Goal: Information Seeking & Learning: Check status

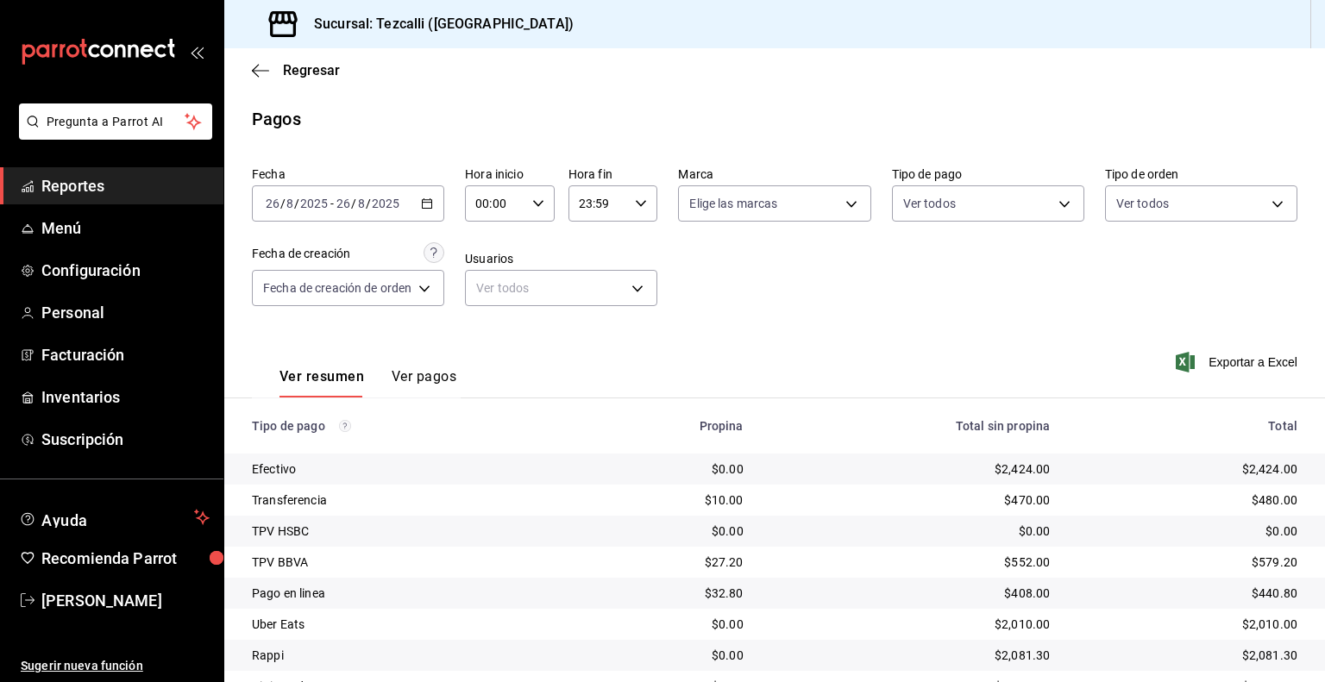
scroll to position [110, 0]
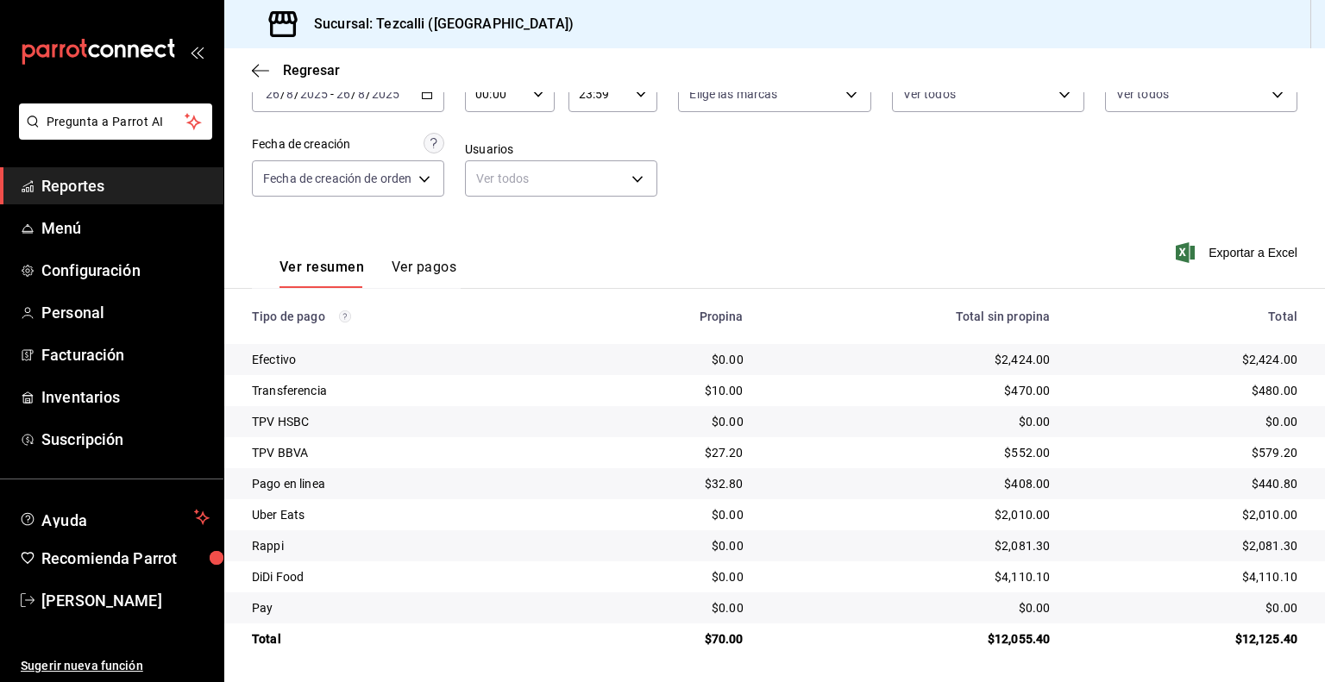
click at [158, 175] on span "Reportes" at bounding box center [125, 185] width 168 height 23
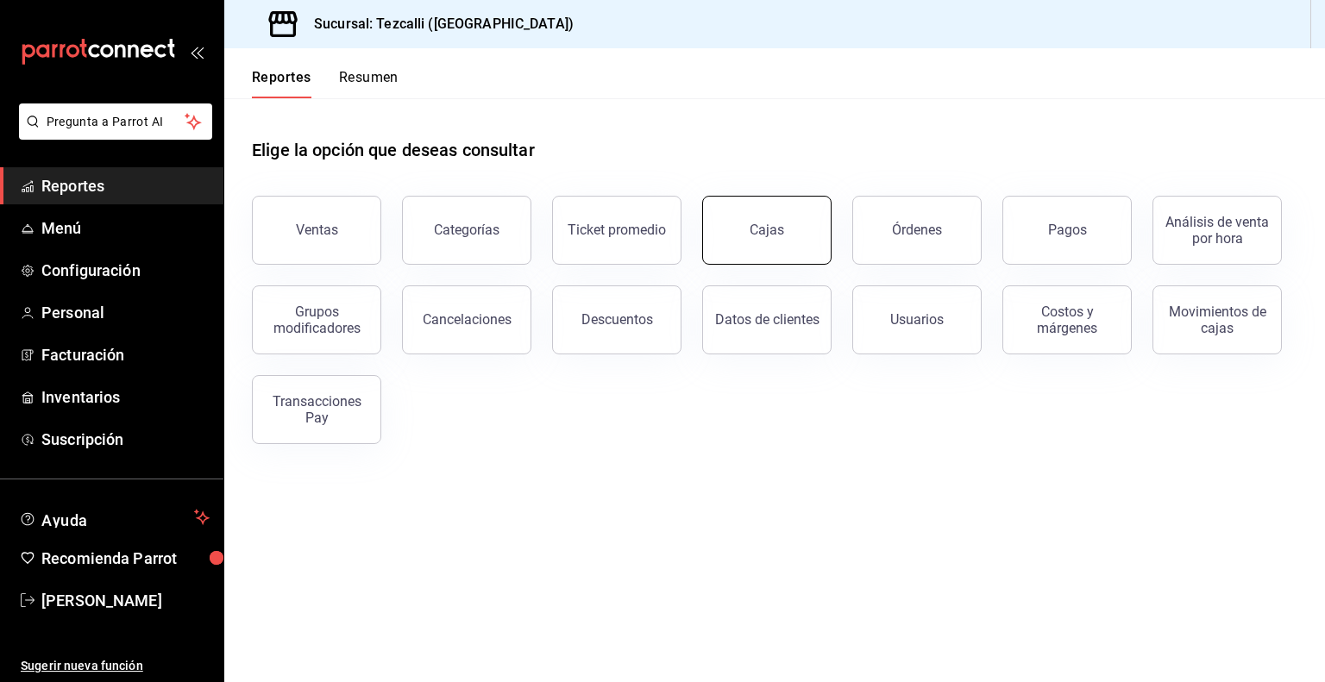
click at [743, 233] on button "Cajas" at bounding box center [766, 230] width 129 height 69
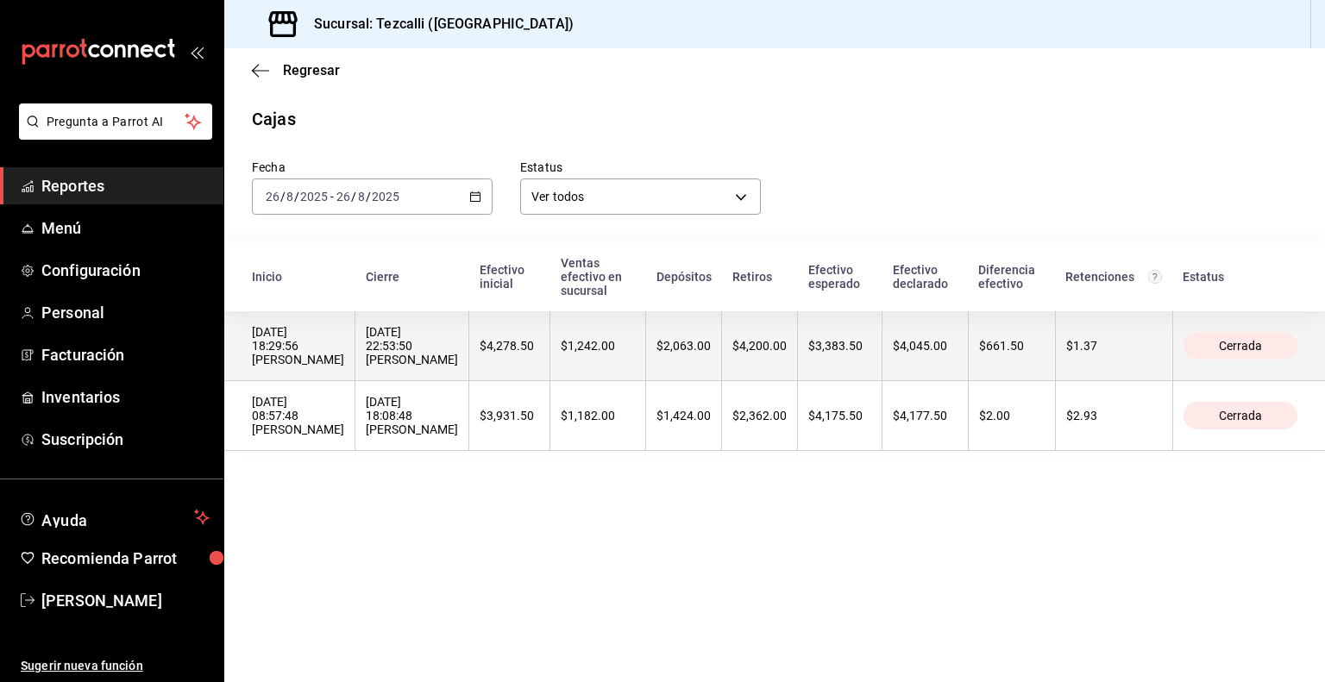
click at [469, 364] on th "[DATE] 22:53:50 [PERSON_NAME]" at bounding box center [412, 346] width 114 height 70
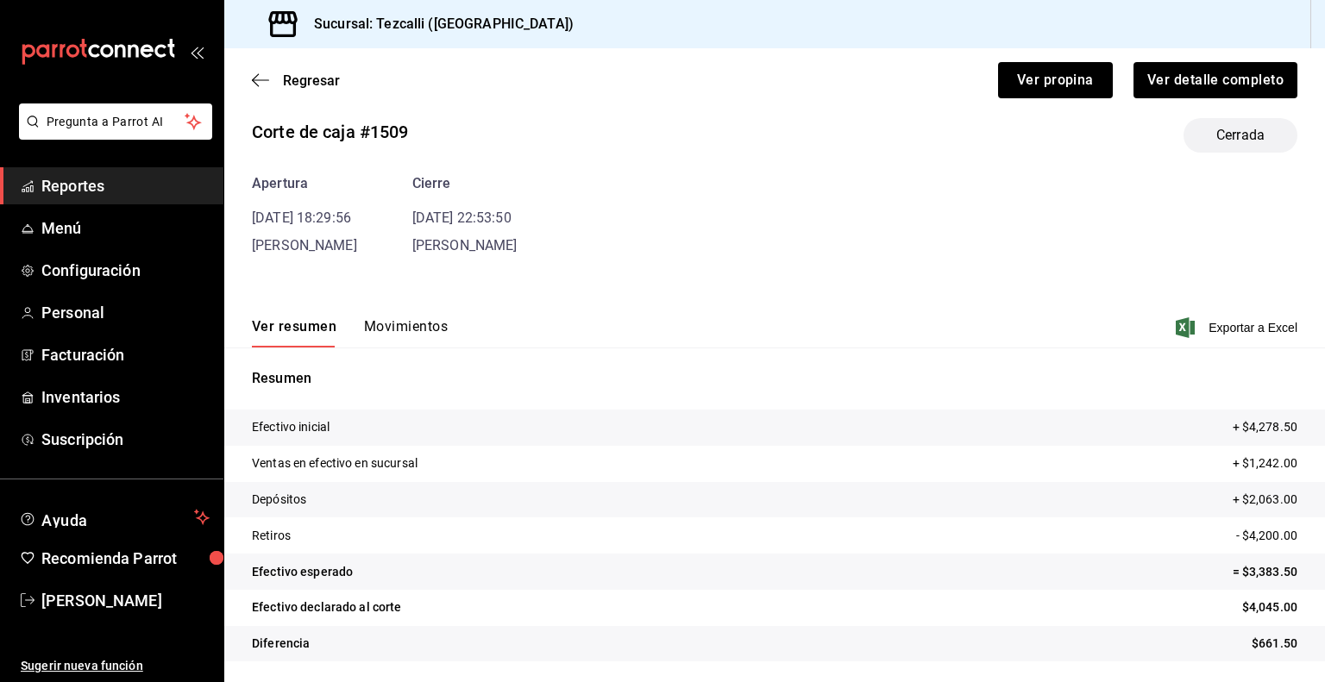
scroll to position [21, 0]
click at [380, 329] on button "Movimientos" at bounding box center [406, 333] width 84 height 29
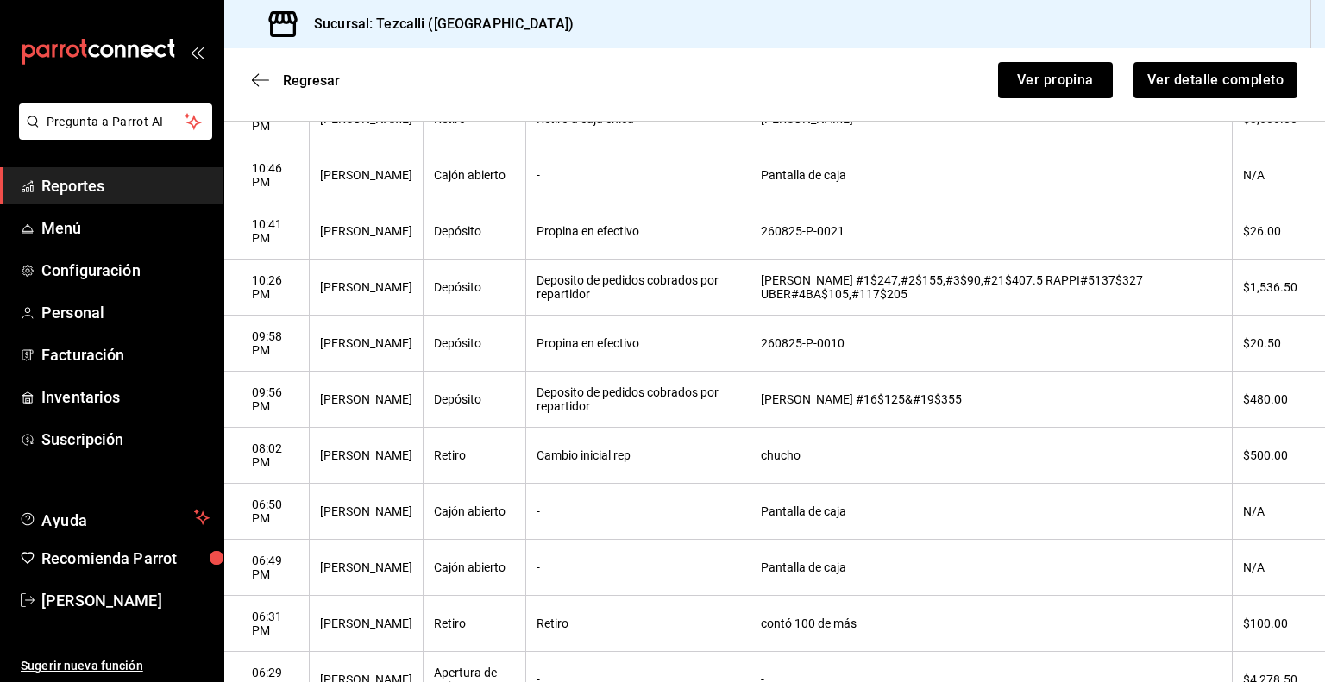
scroll to position [35, 0]
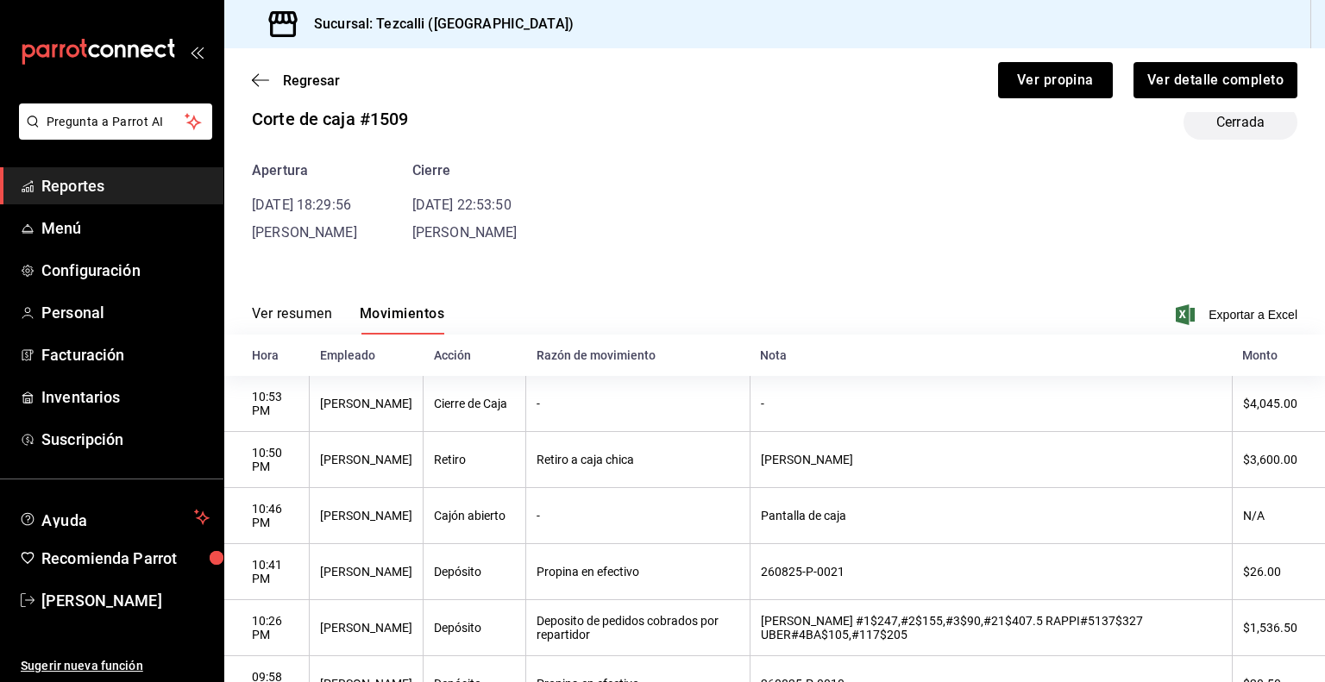
click at [293, 314] on button "Ver resumen" at bounding box center [292, 319] width 80 height 29
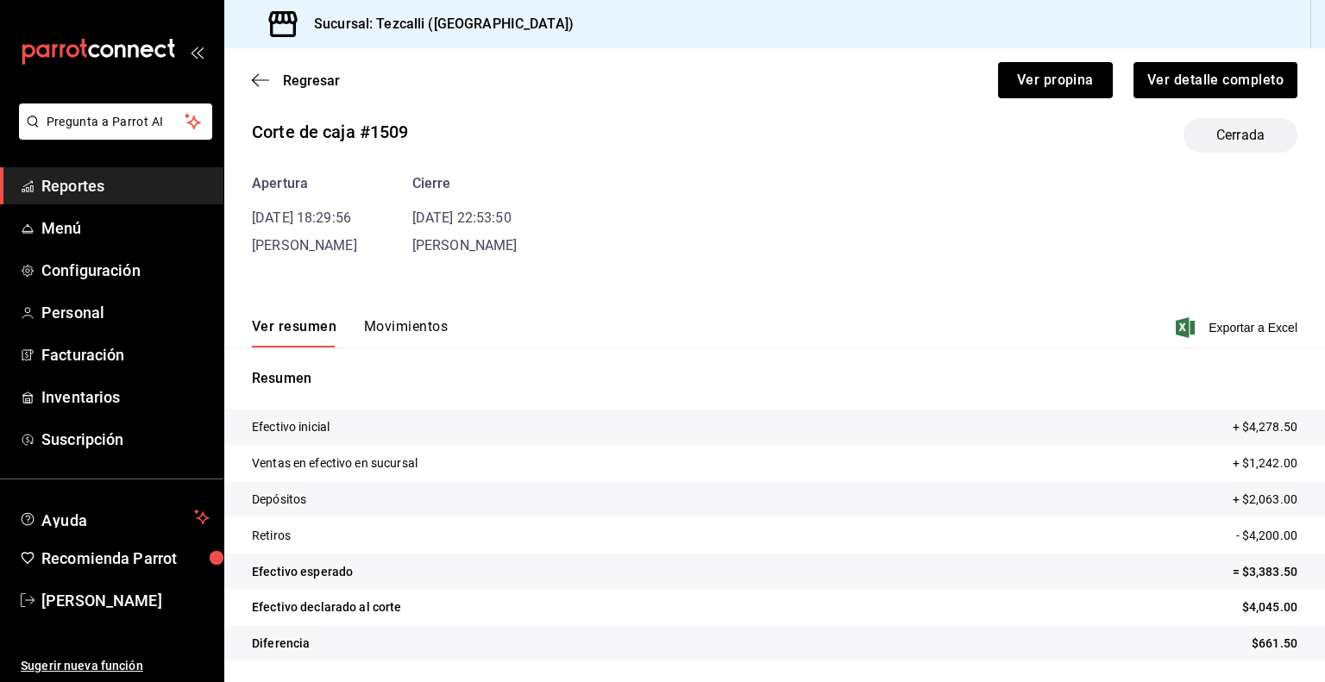
scroll to position [22, 0]
click at [411, 331] on button "Movimientos" at bounding box center [406, 332] width 84 height 29
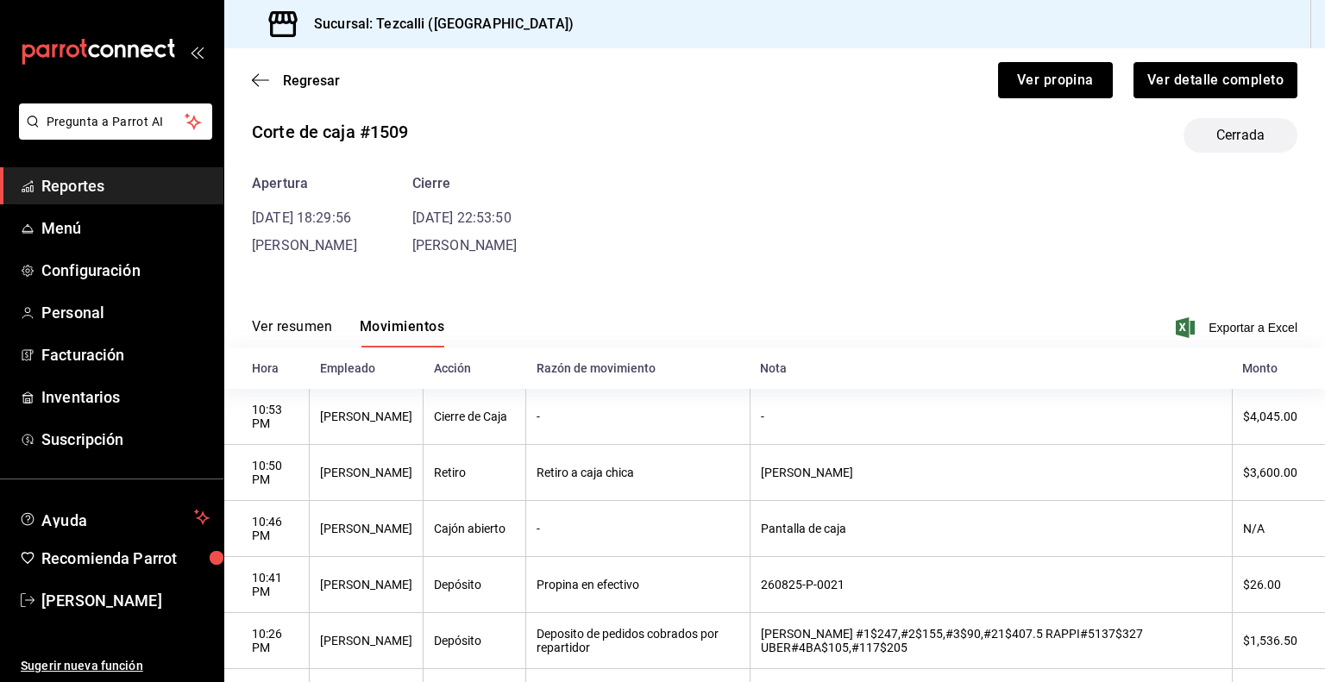
click at [280, 340] on button "Ver resumen" at bounding box center [292, 332] width 80 height 29
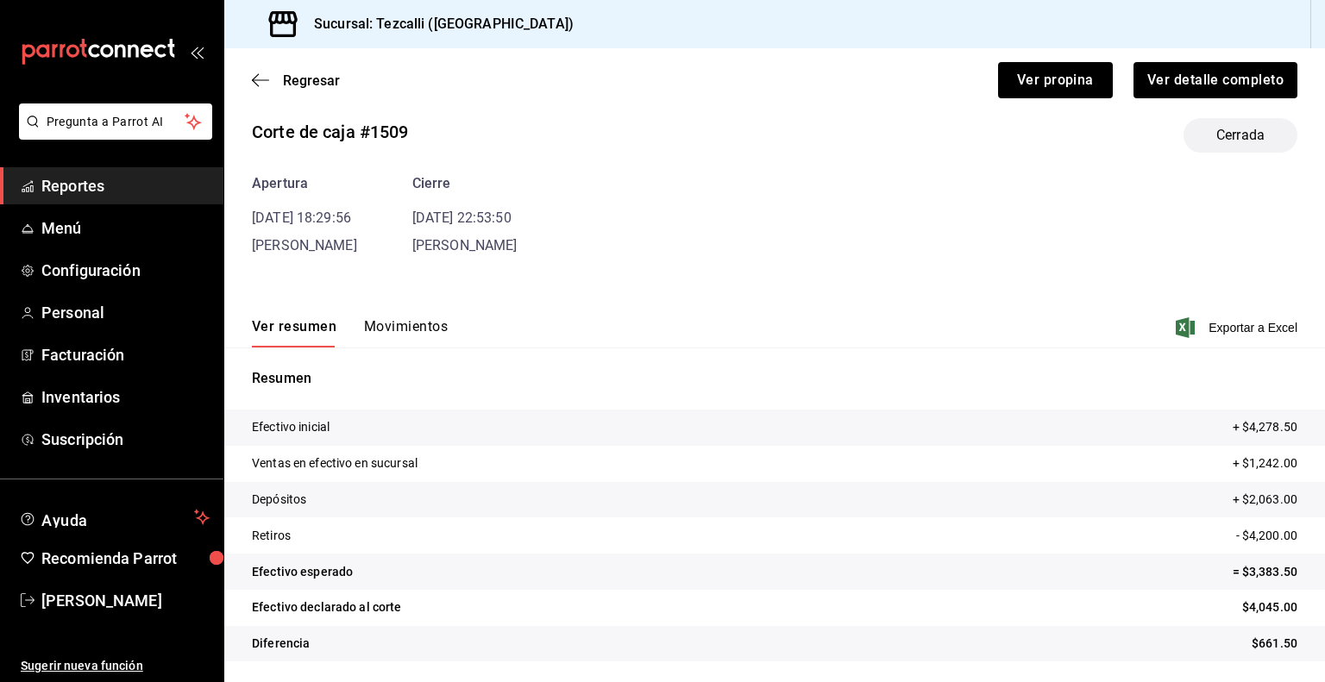
click at [411, 314] on div "Ver resumen Movimientos Exportar a Excel" at bounding box center [774, 323] width 1101 height 50
click at [415, 329] on button "Movimientos" at bounding box center [406, 332] width 84 height 29
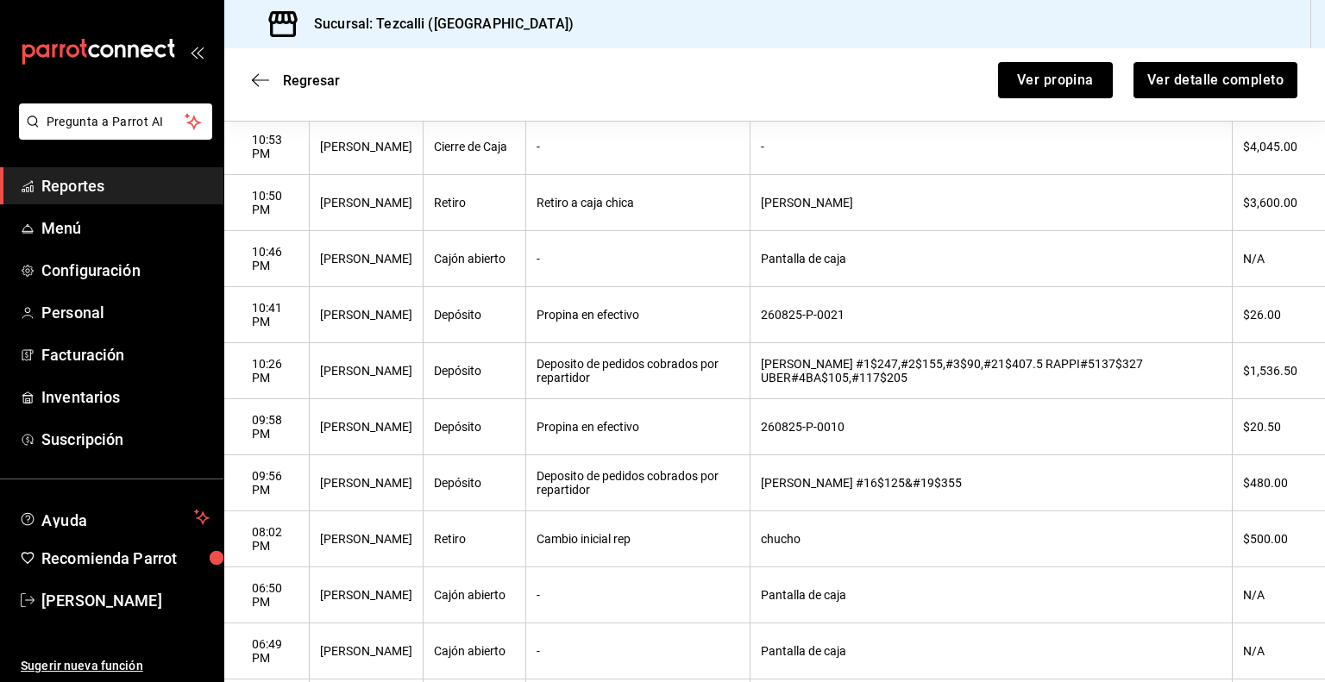
scroll to position [324, 0]
click at [284, 79] on span "Regresar" at bounding box center [311, 80] width 57 height 16
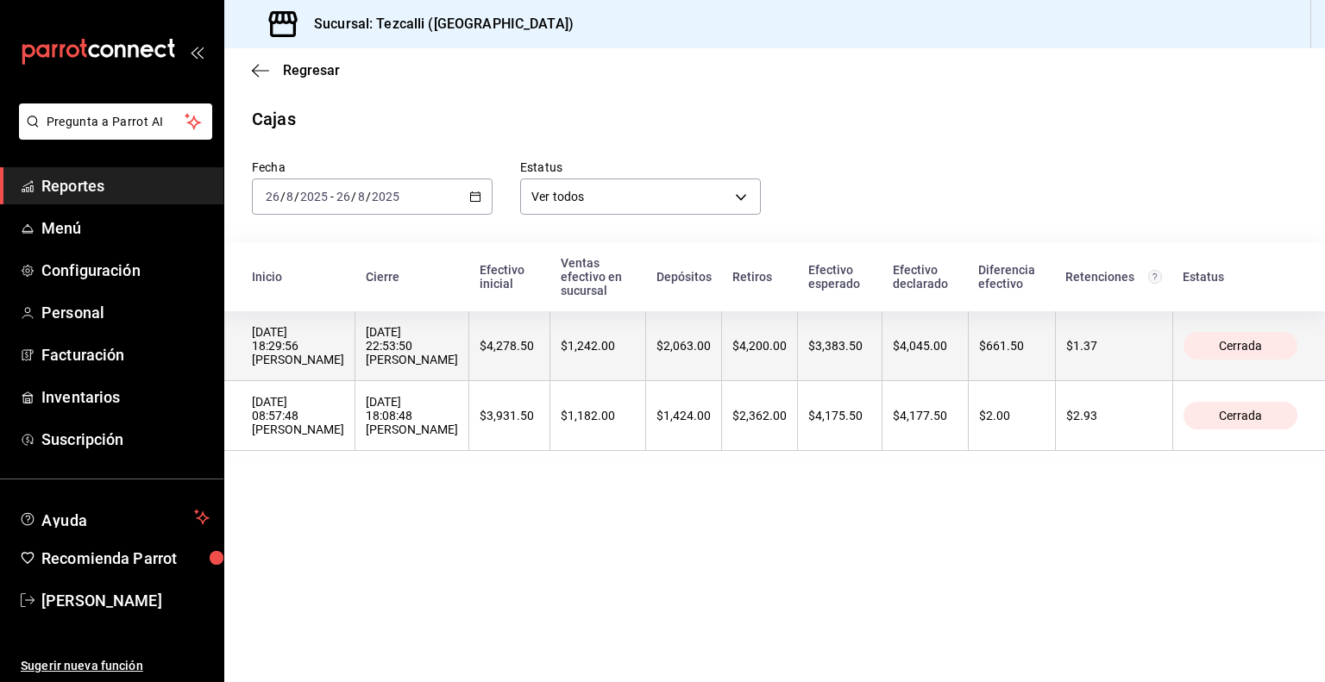
click at [968, 381] on th "$4,045.00" at bounding box center [925, 346] width 85 height 70
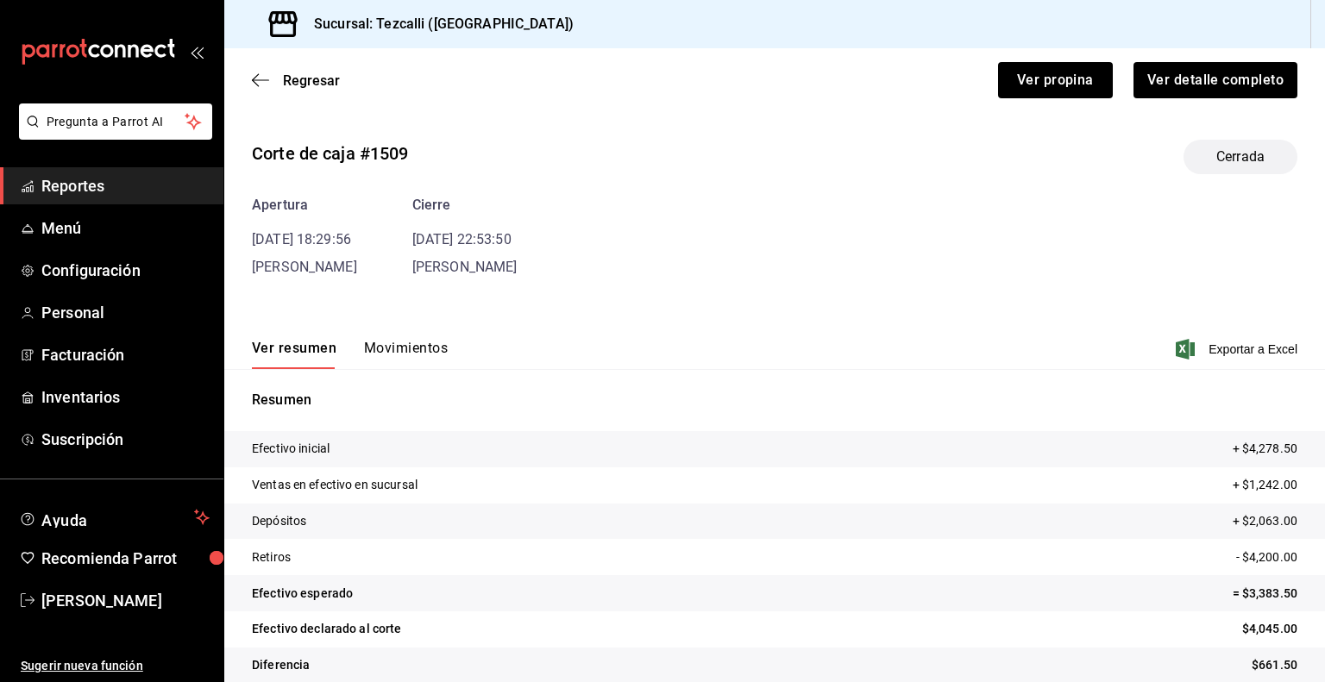
scroll to position [22, 0]
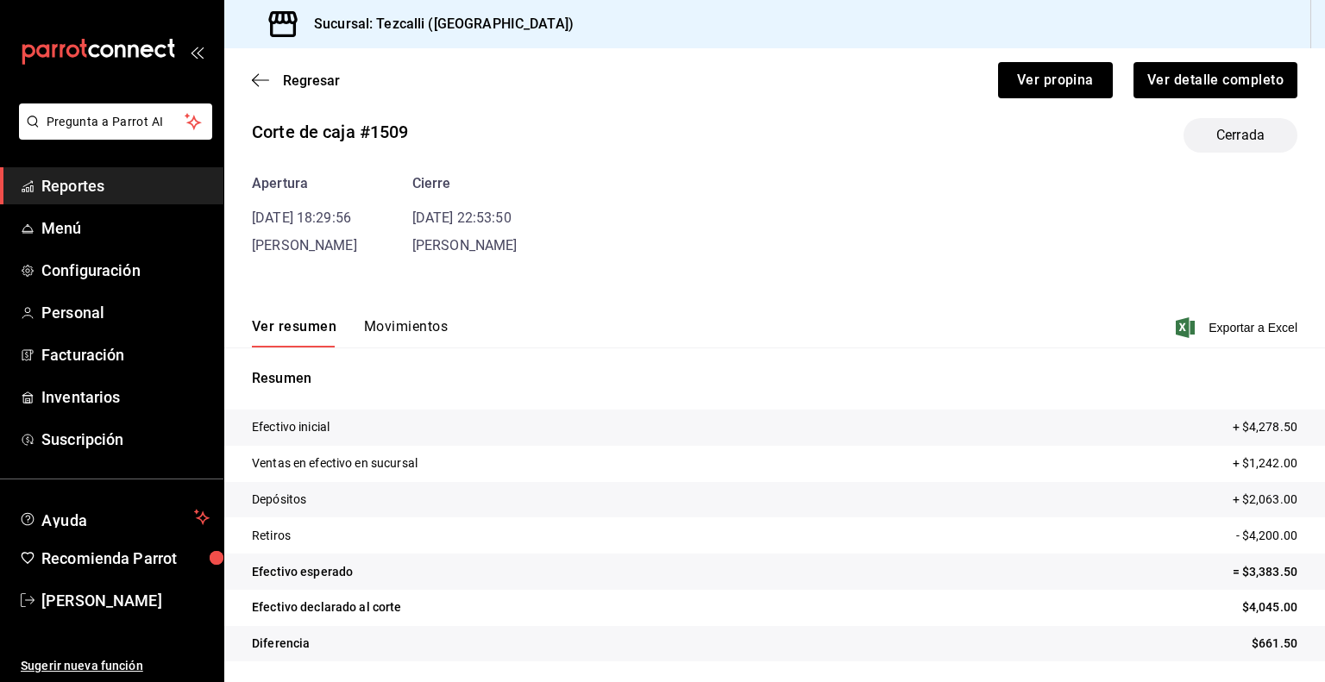
click at [400, 334] on button "Movimientos" at bounding box center [406, 332] width 84 height 29
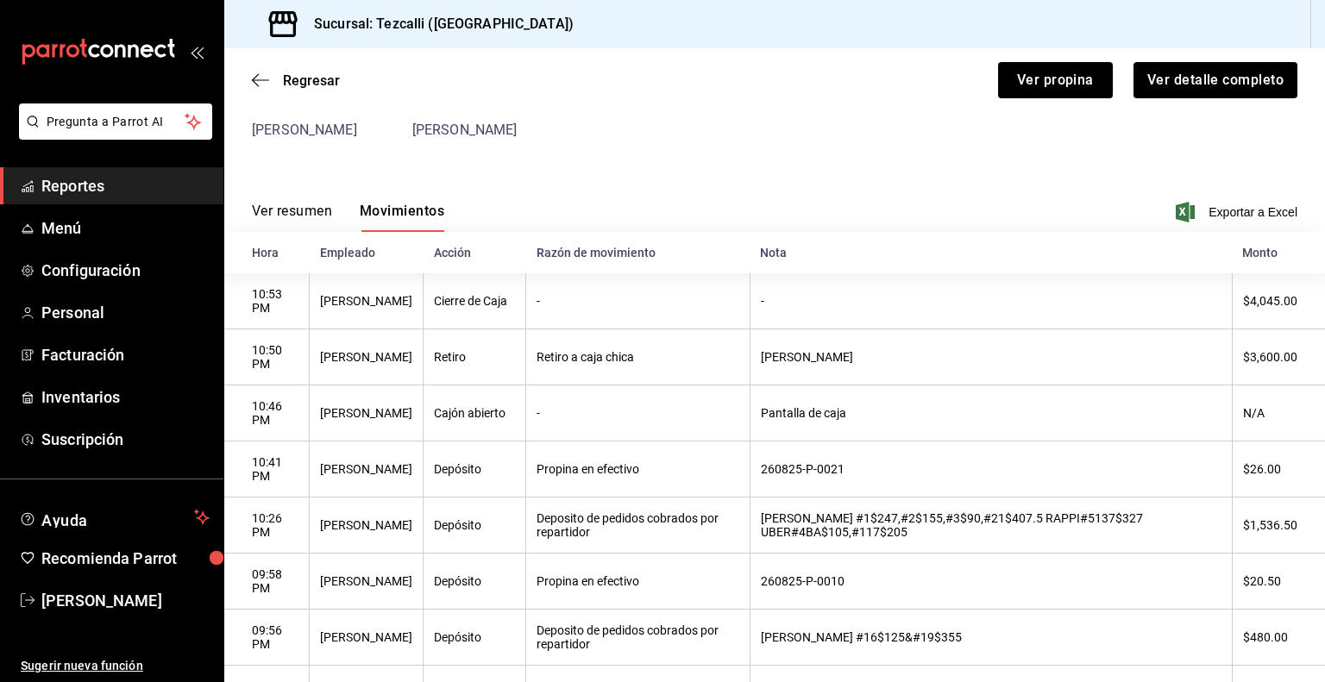
scroll to position [0, 0]
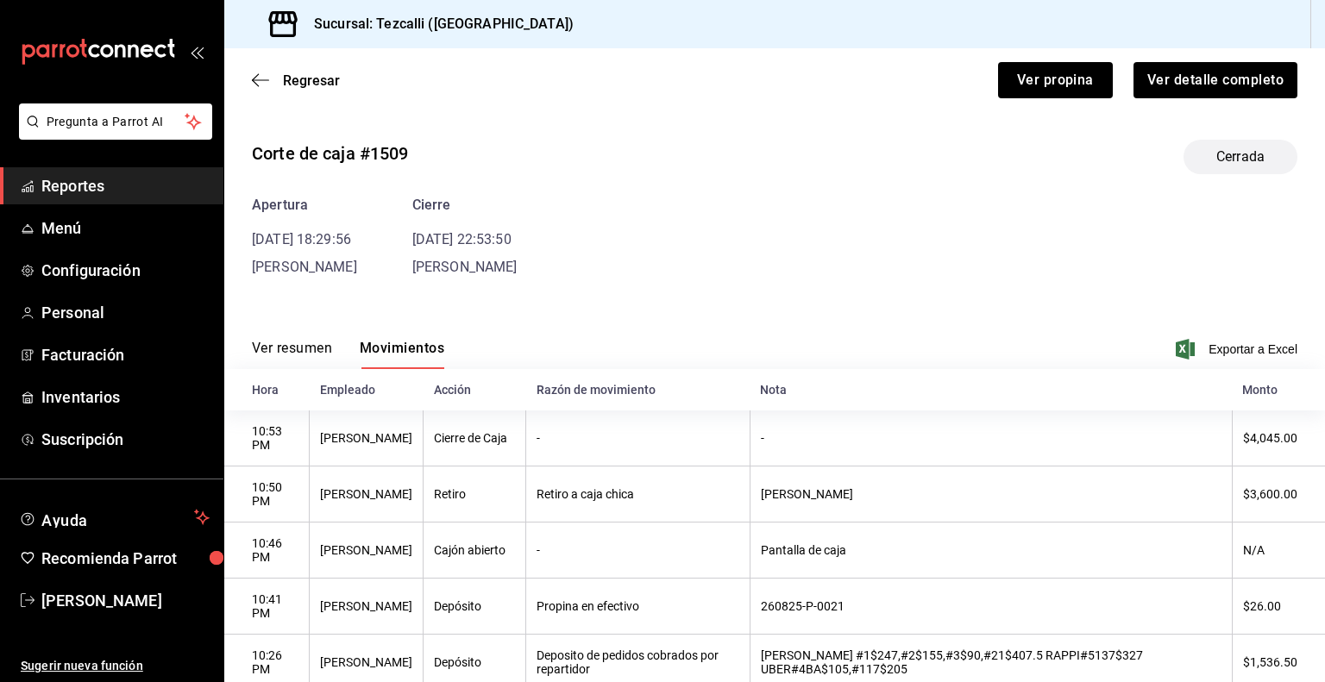
click at [165, 182] on span "Reportes" at bounding box center [125, 185] width 168 height 23
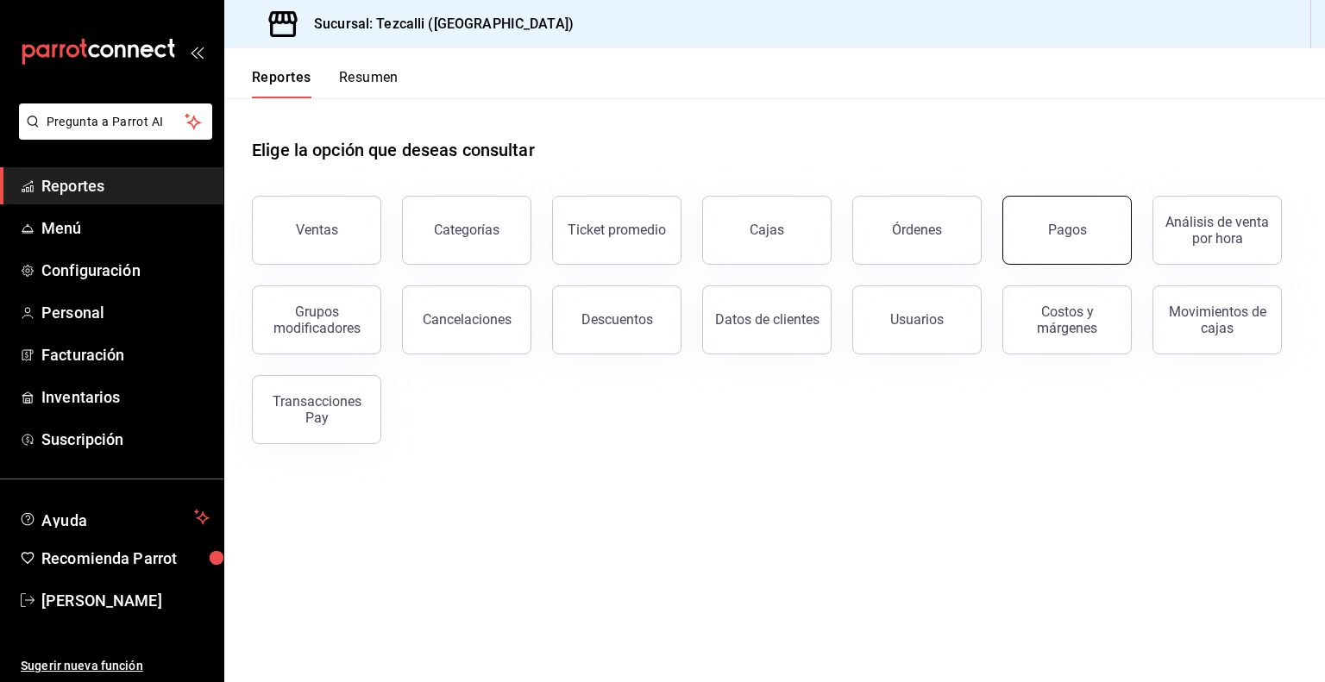
click at [1026, 221] on button "Pagos" at bounding box center [1066, 230] width 129 height 69
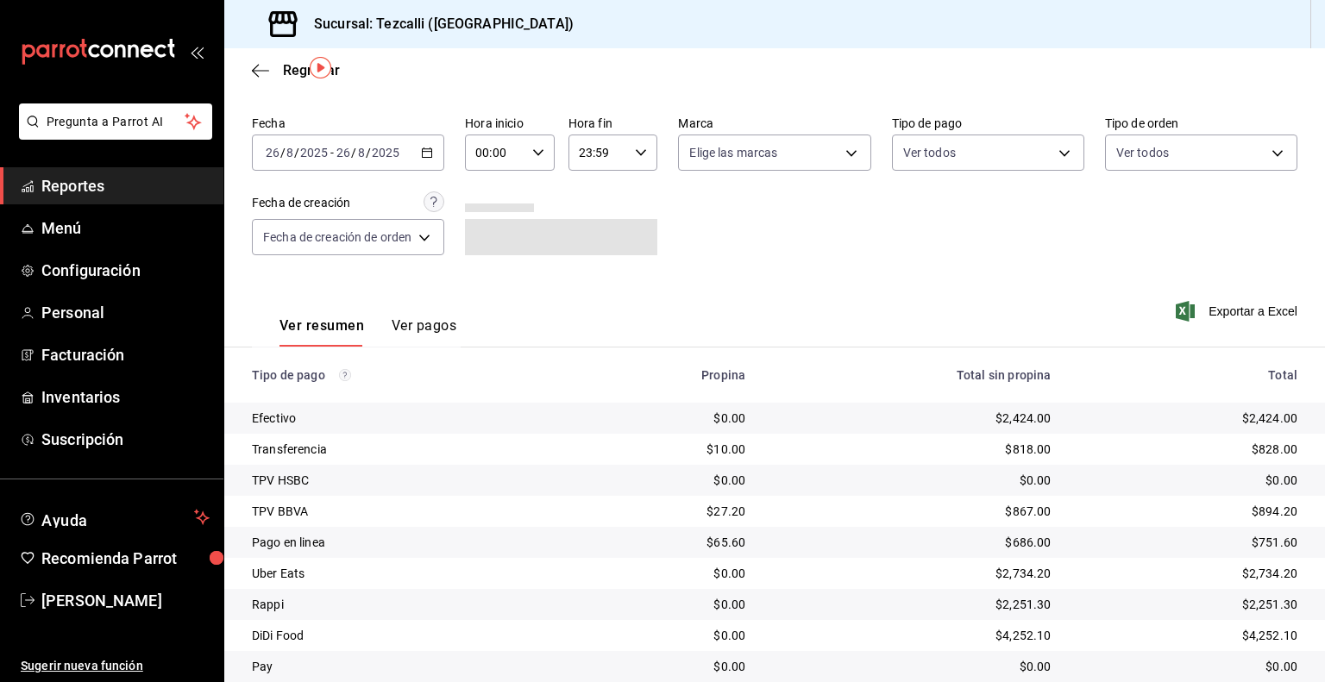
scroll to position [52, 0]
click at [439, 338] on button "Ver pagos" at bounding box center [424, 331] width 65 height 29
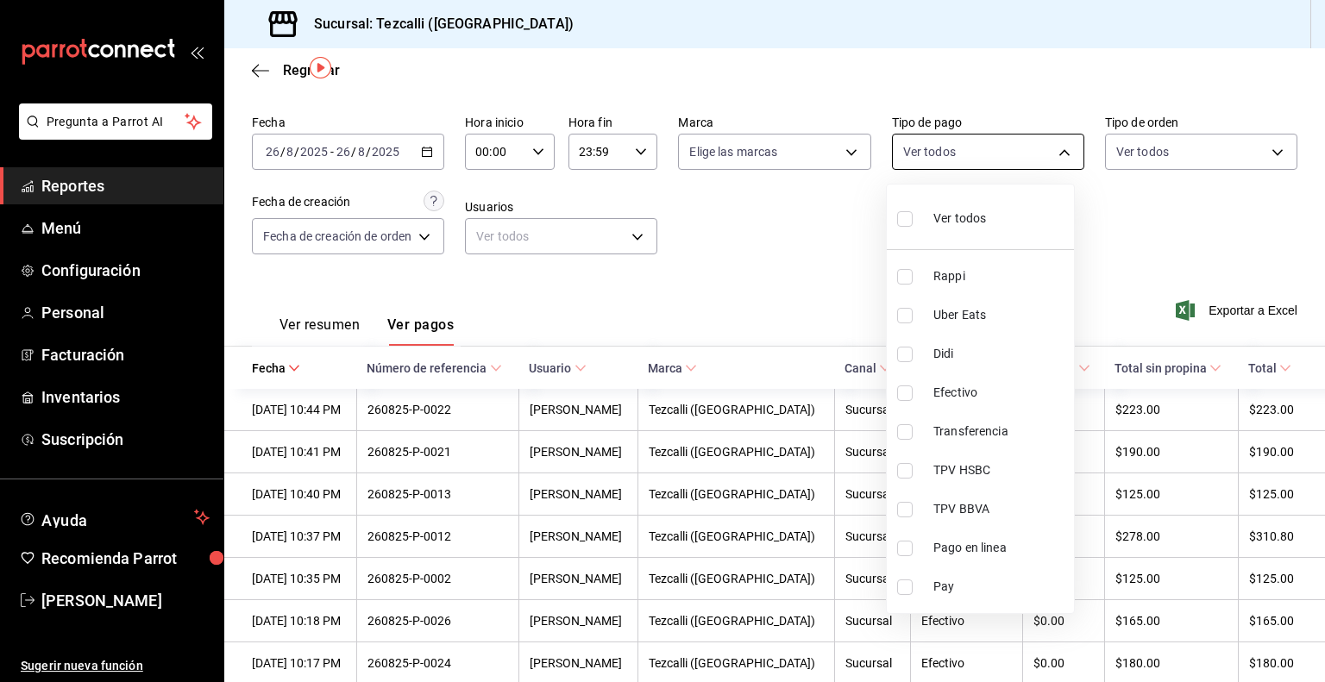
click at [1017, 158] on body "Pregunta a Parrot AI Reportes Menú Configuración Personal Facturación Inventari…" at bounding box center [662, 341] width 1325 height 682
click at [980, 439] on span "Transferencia" at bounding box center [1000, 432] width 134 height 18
type input "15470274-a76f-479a-8ded-c93d0991c247"
checkbox input "true"
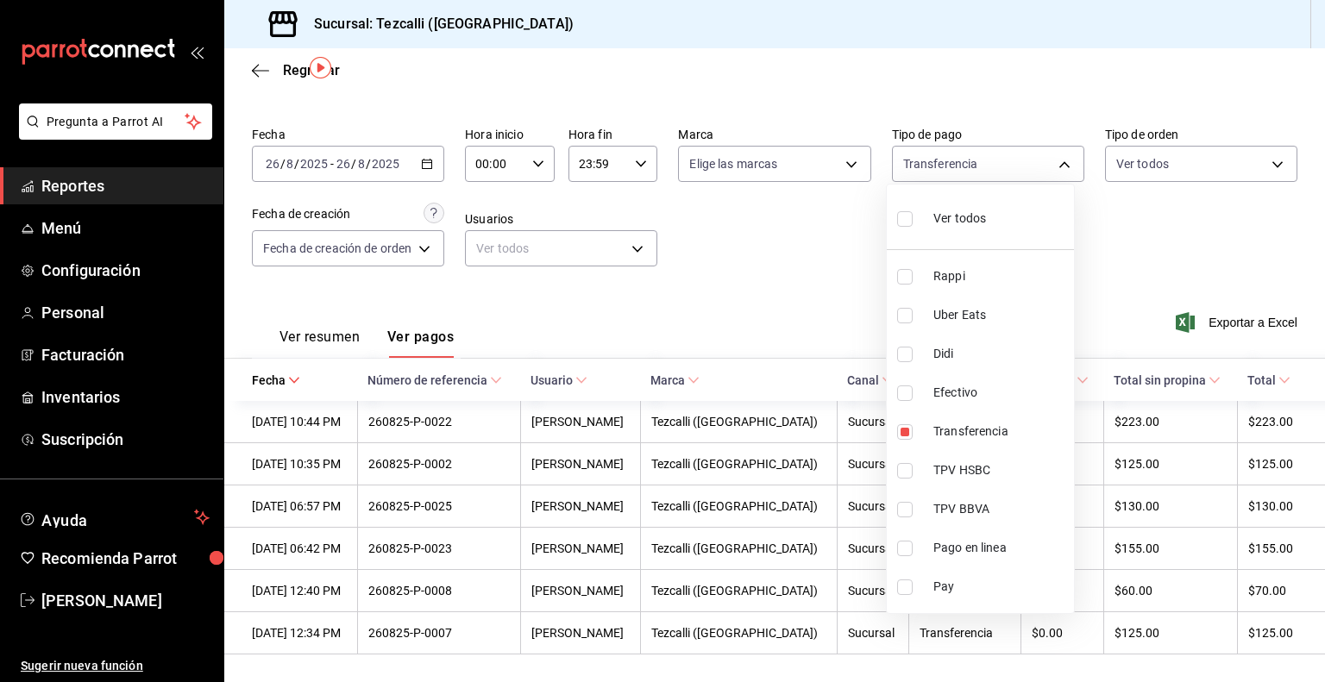
click at [684, 268] on div at bounding box center [662, 341] width 1325 height 682
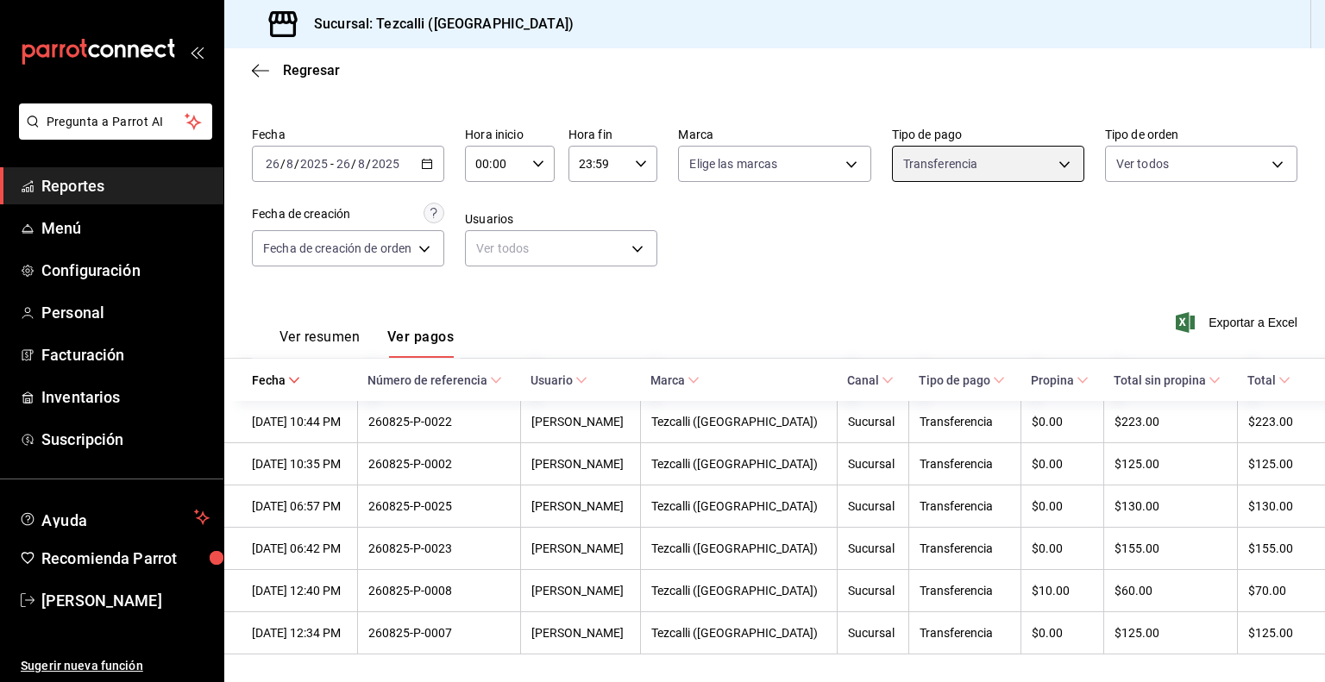
scroll to position [144, 0]
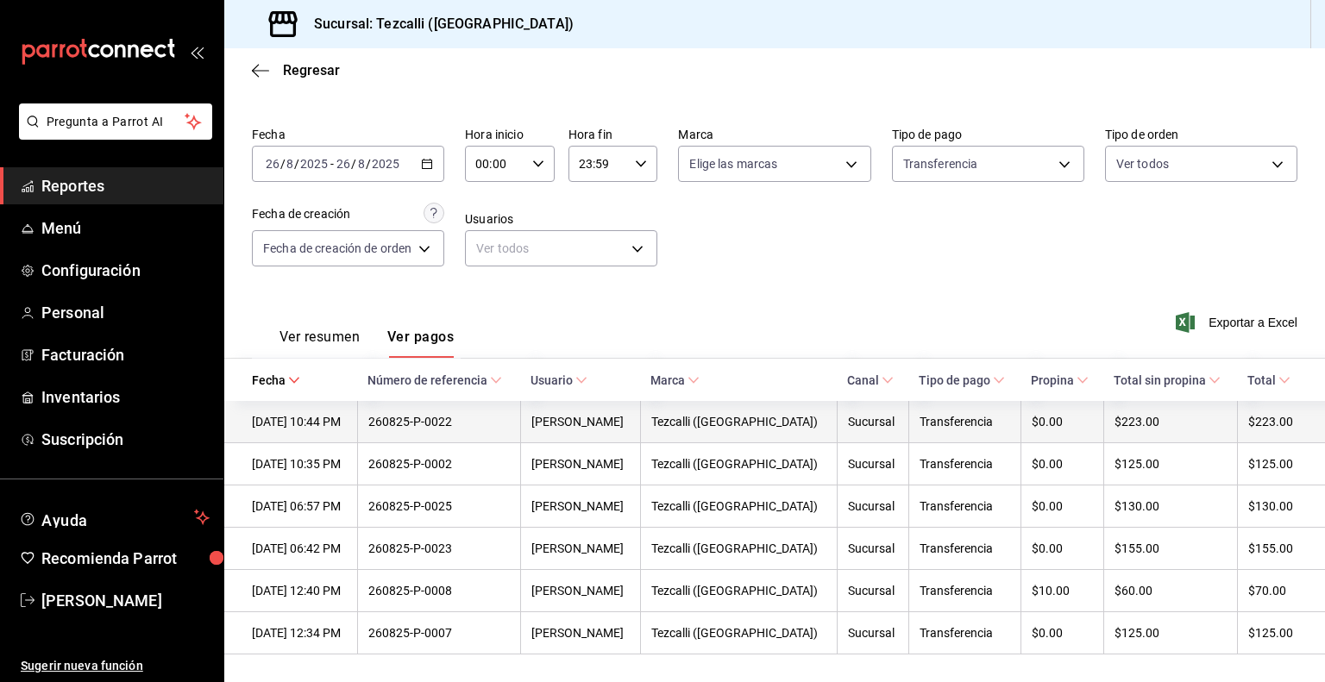
click at [629, 415] on div "[PERSON_NAME]" at bounding box center [579, 422] width 97 height 14
click at [1044, 415] on div "$0.00" at bounding box center [1062, 422] width 61 height 14
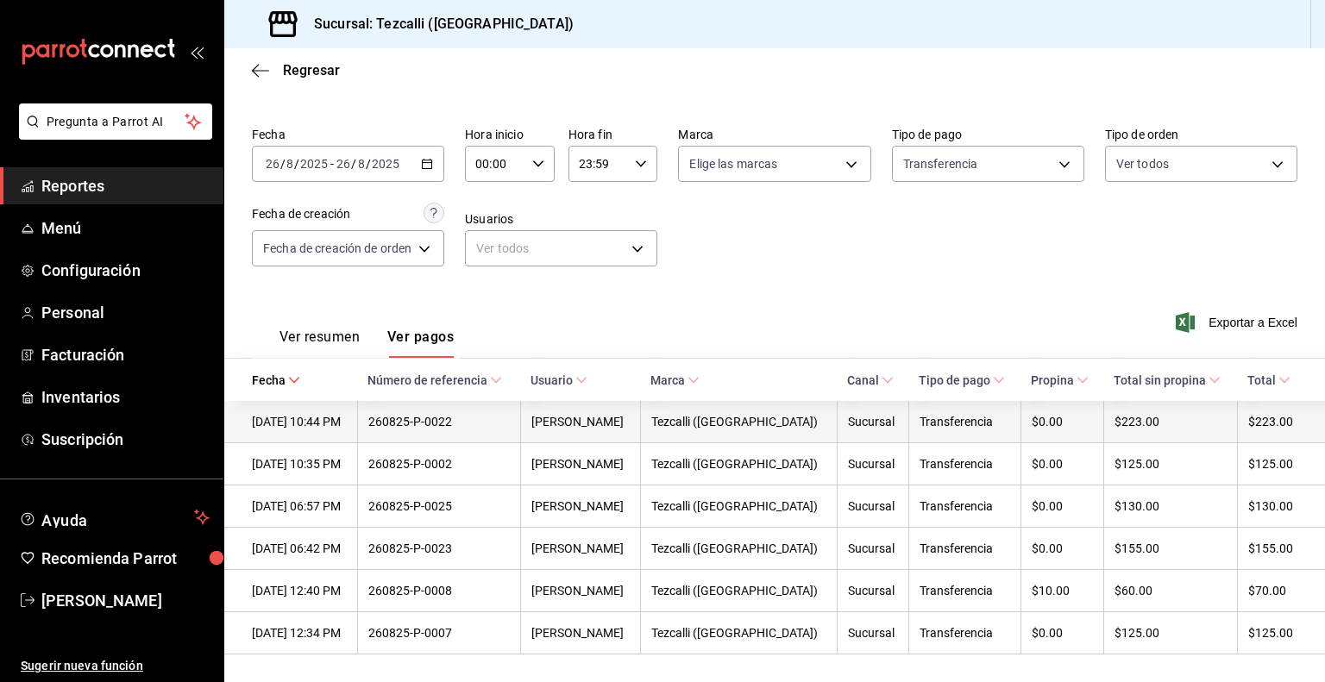
click at [468, 415] on div "260825-P-0022" at bounding box center [438, 422] width 141 height 14
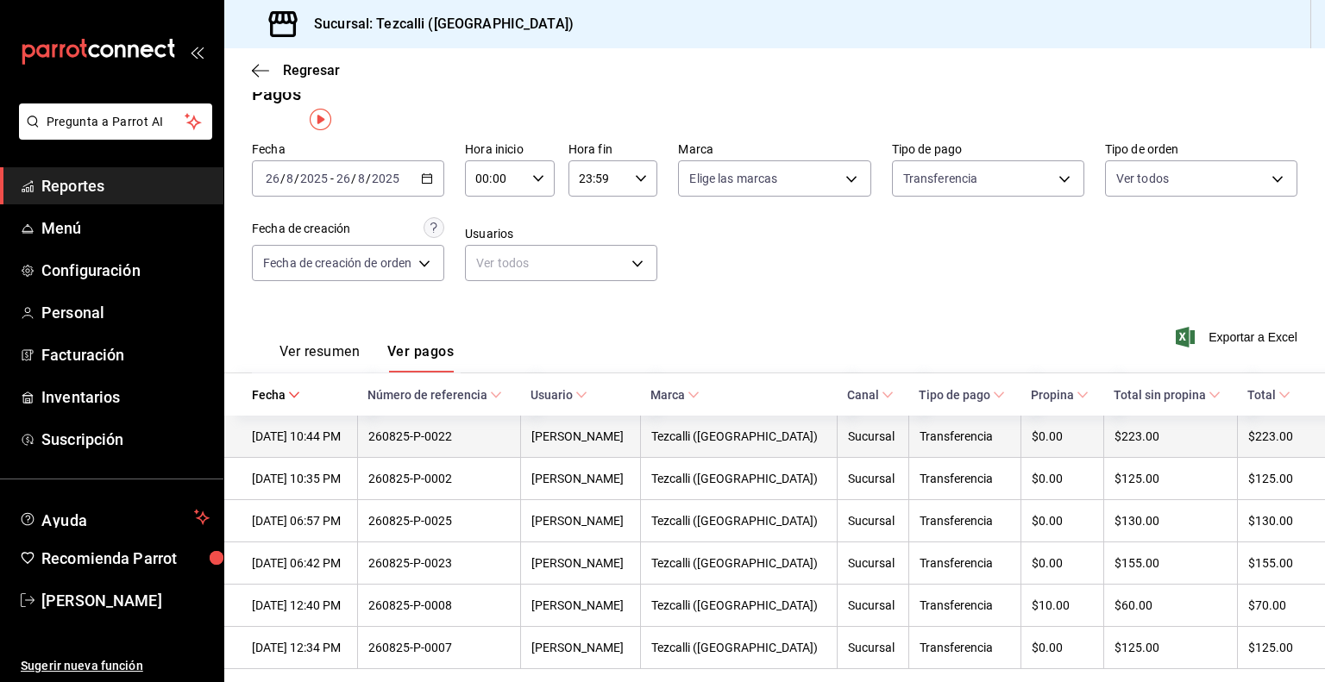
scroll to position [0, 0]
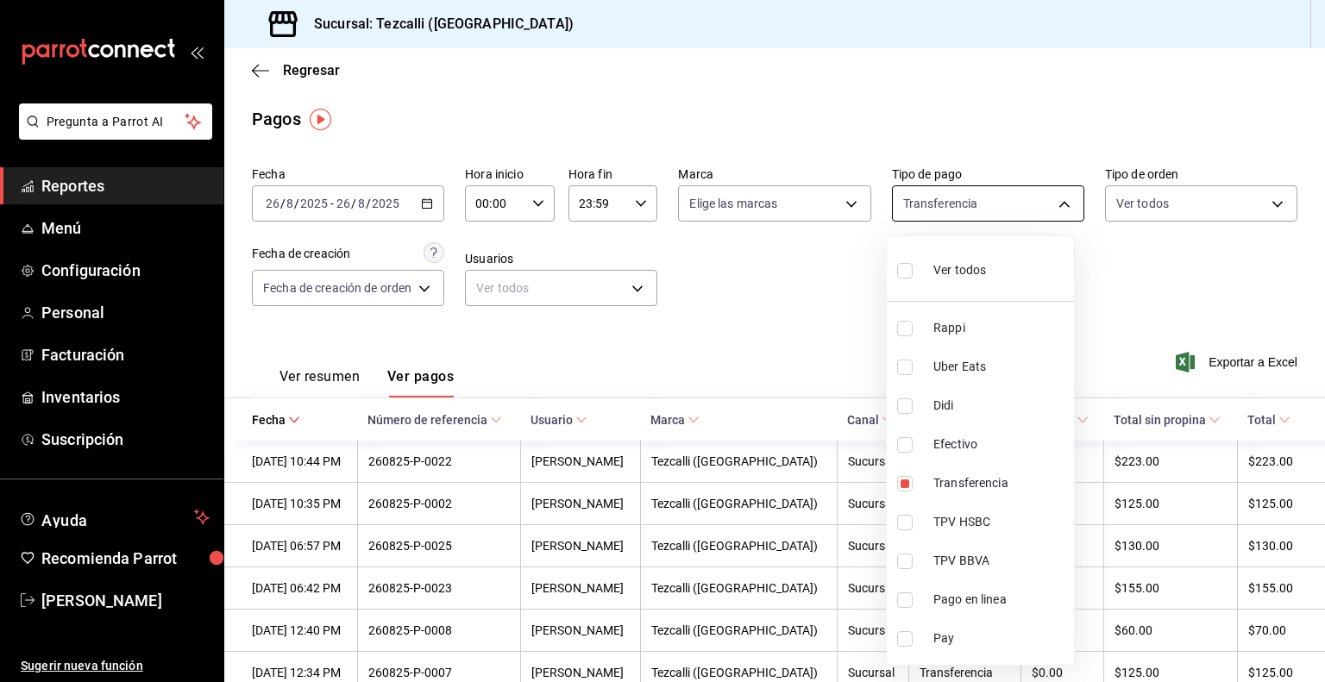
click at [983, 198] on body "Pregunta a Parrot AI Reportes Menú Configuración Personal Facturación Inventari…" at bounding box center [662, 341] width 1325 height 682
drag, startPoint x: 973, startPoint y: 566, endPoint x: 961, endPoint y: 556, distance: 15.9
click at [961, 556] on span "TPV BBVA" at bounding box center [1000, 561] width 134 height 18
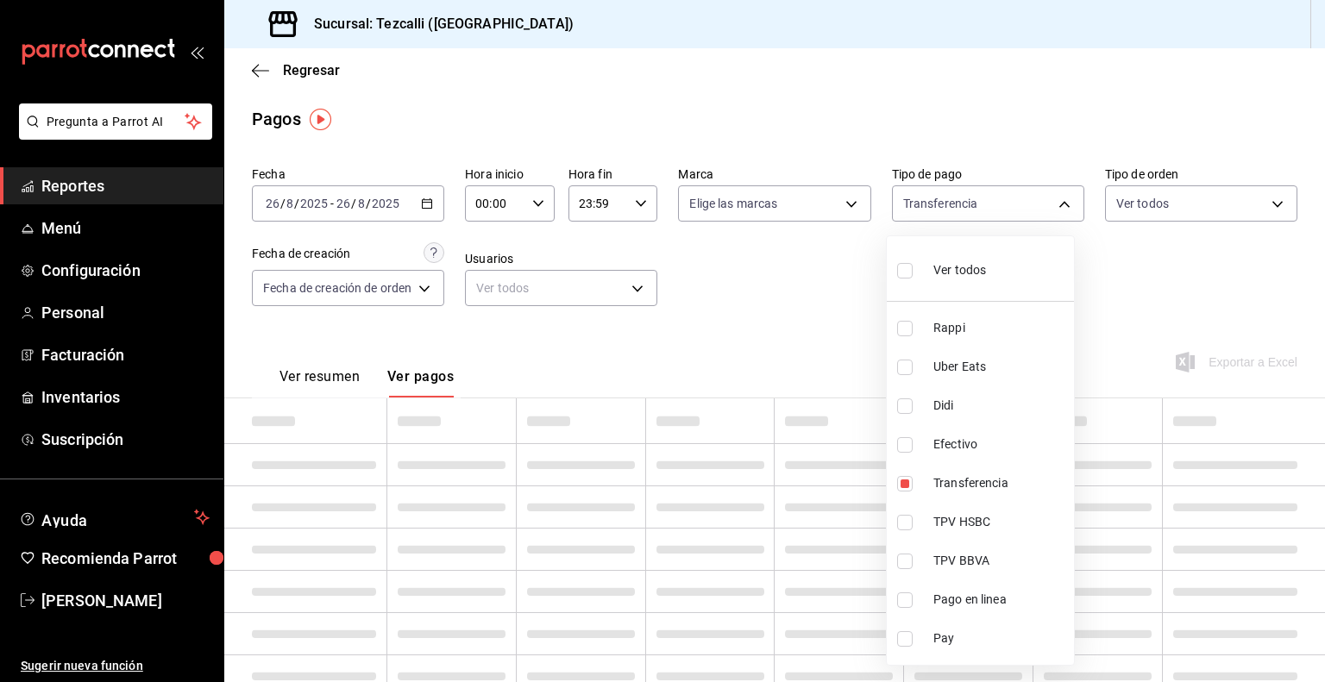
type input "15470274-a76f-479a-8ded-c93d0991c247"
checkbox input "false"
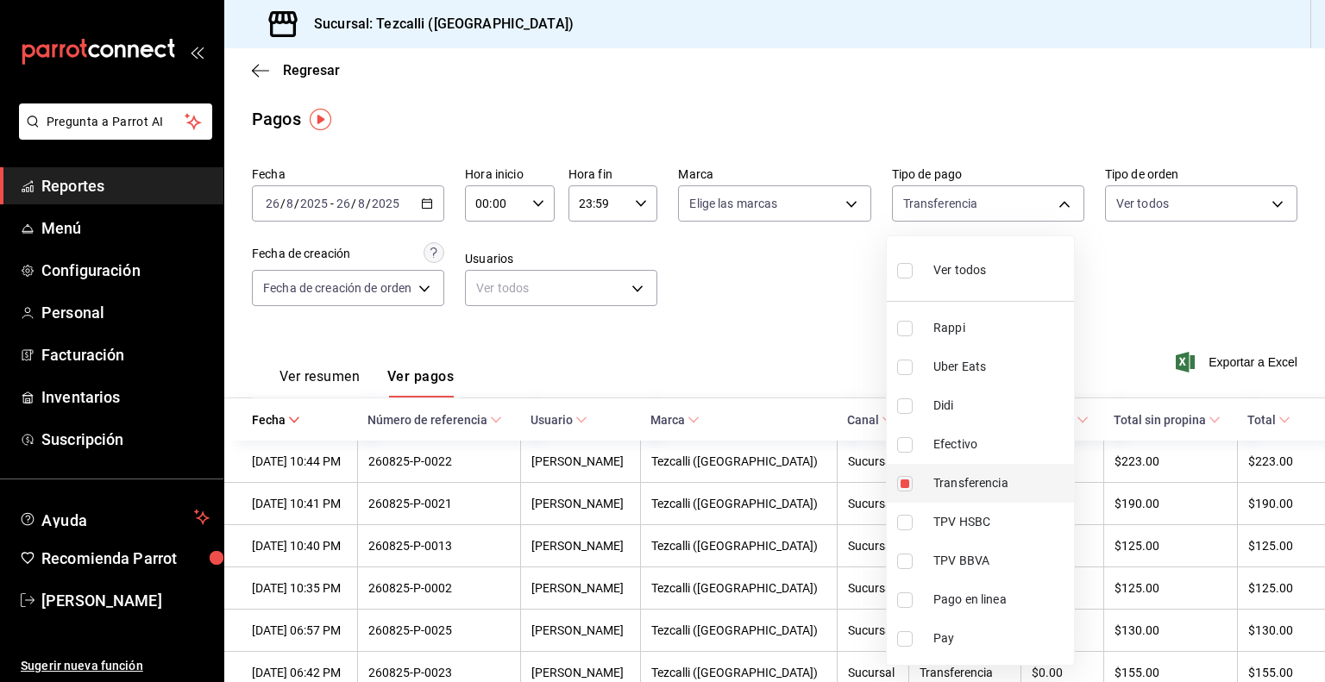
click at [977, 482] on span "Transferencia" at bounding box center [1000, 483] width 134 height 18
checkbox input "false"
click at [966, 568] on span "TPV BBVA" at bounding box center [1000, 561] width 134 height 18
type input "3b2bb6e3-795f-450f-b70d-930756287010"
checkbox input "true"
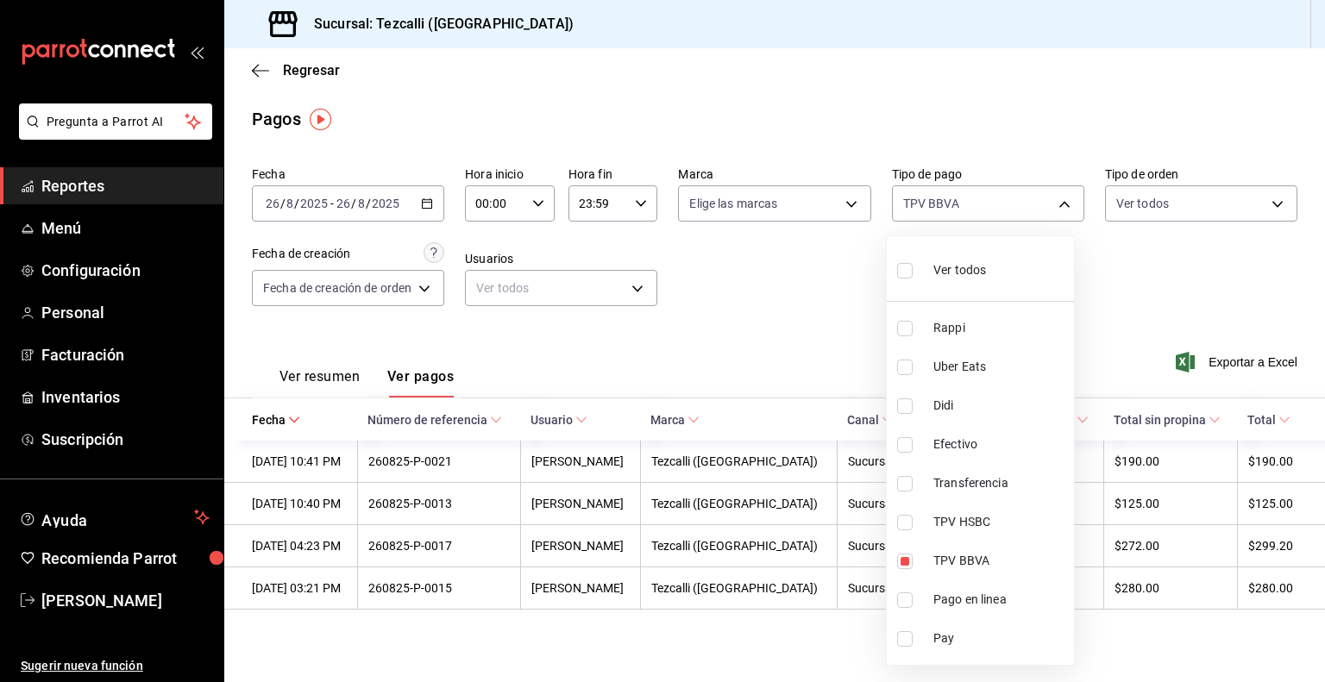
click at [633, 349] on div at bounding box center [662, 341] width 1325 height 682
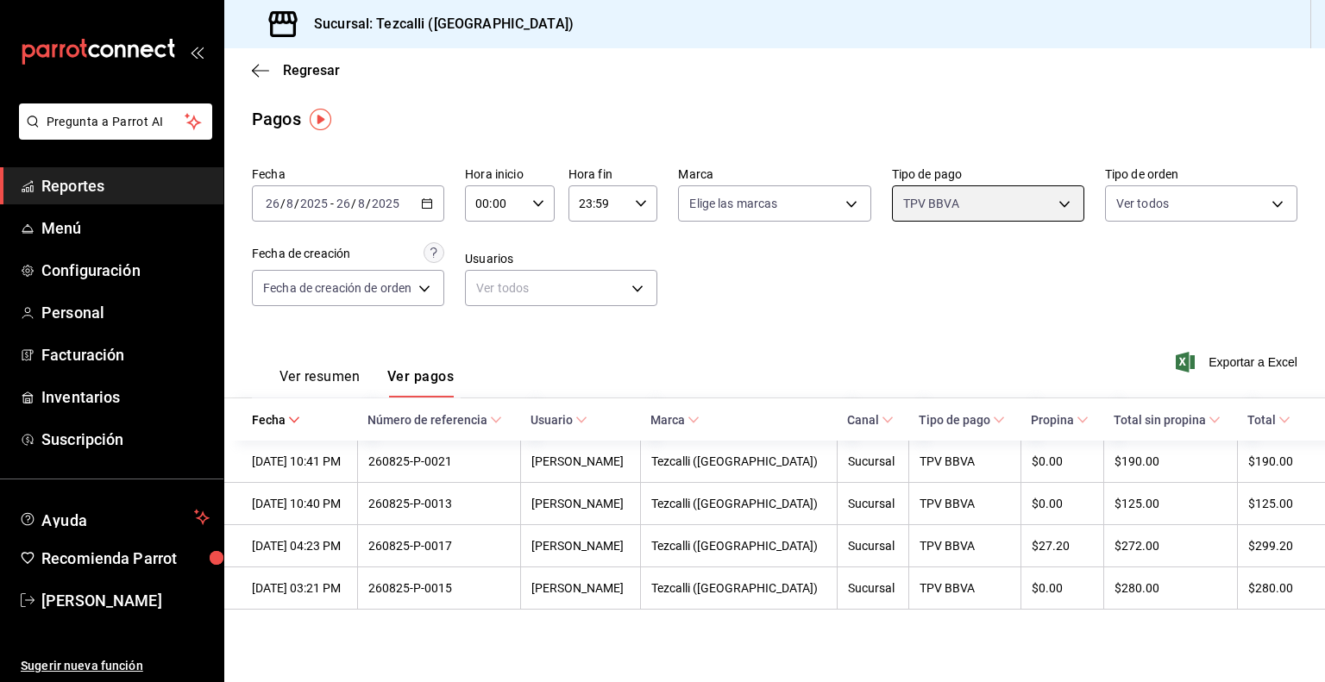
scroll to position [29, 0]
click at [355, 368] on button "Ver resumen" at bounding box center [320, 382] width 80 height 29
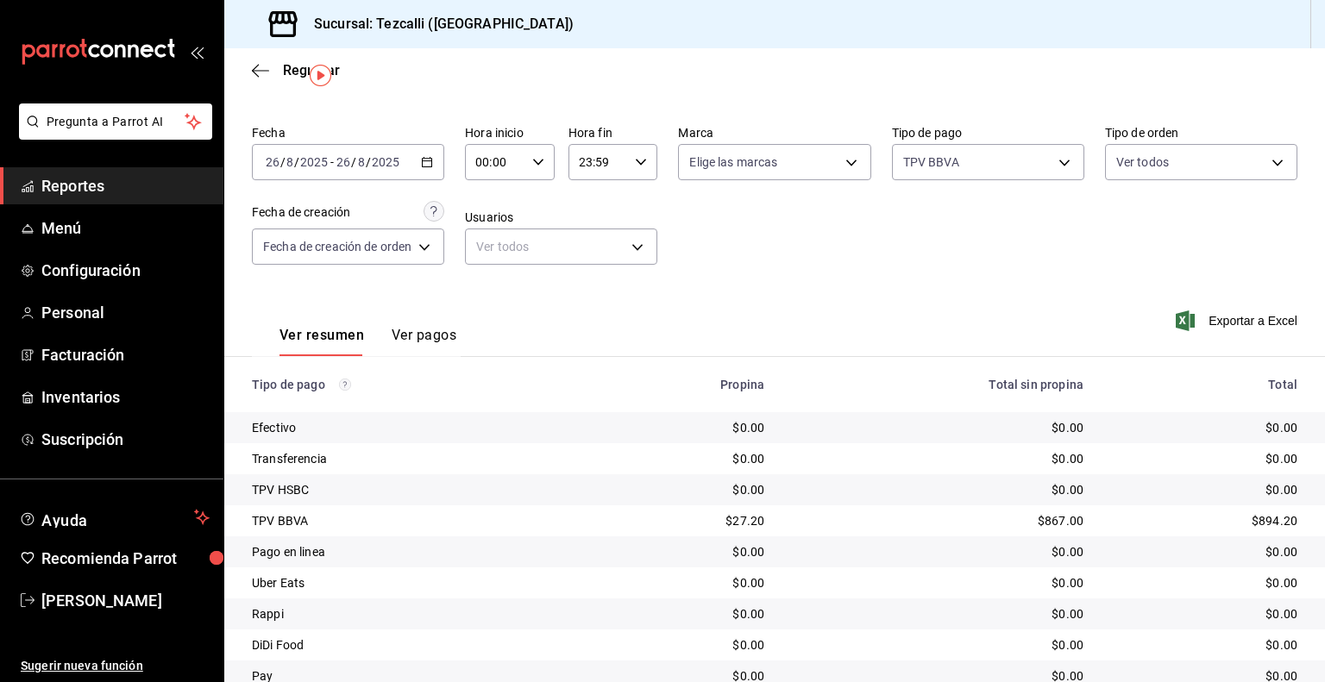
scroll to position [43, 0]
click at [389, 168] on div "[DATE] [DATE] - [DATE] [DATE]" at bounding box center [348, 160] width 192 height 36
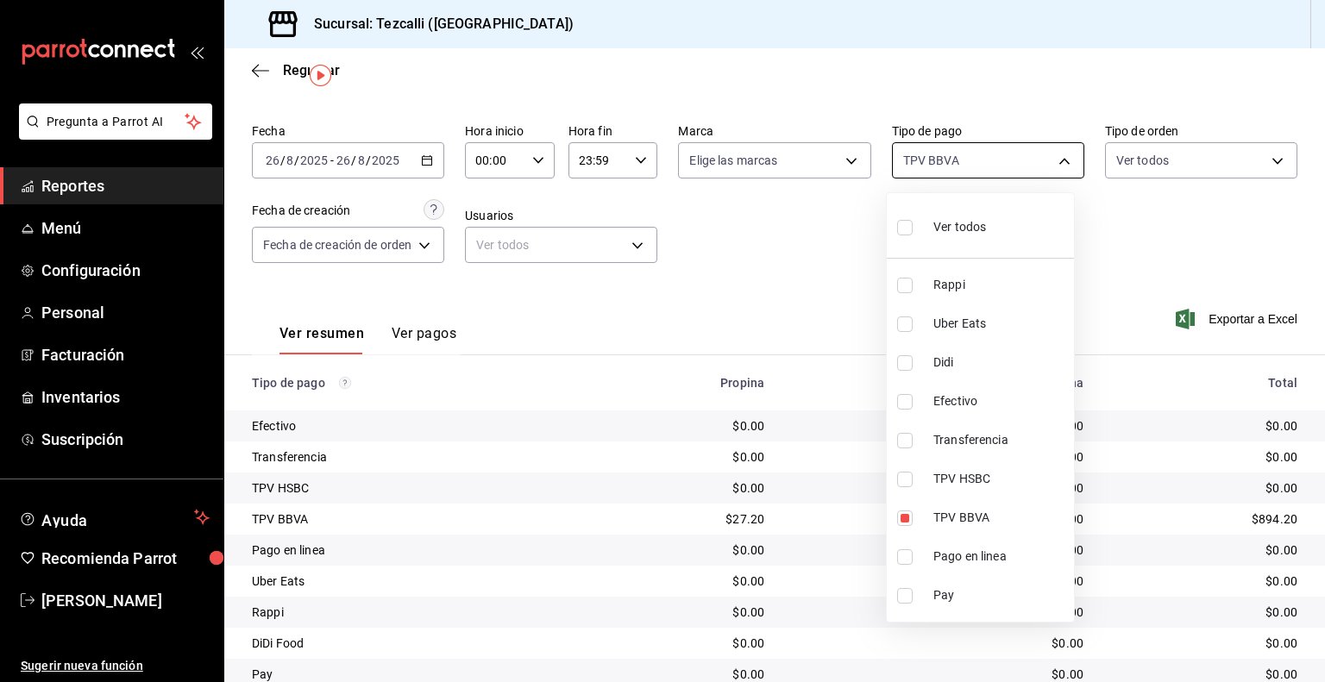
click at [994, 161] on body "Pregunta a Parrot AI Reportes Menú Configuración Personal Facturación Inventari…" at bounding box center [662, 341] width 1325 height 682
click at [961, 507] on li "TPV BBVA" at bounding box center [980, 518] width 187 height 39
checkbox input "false"
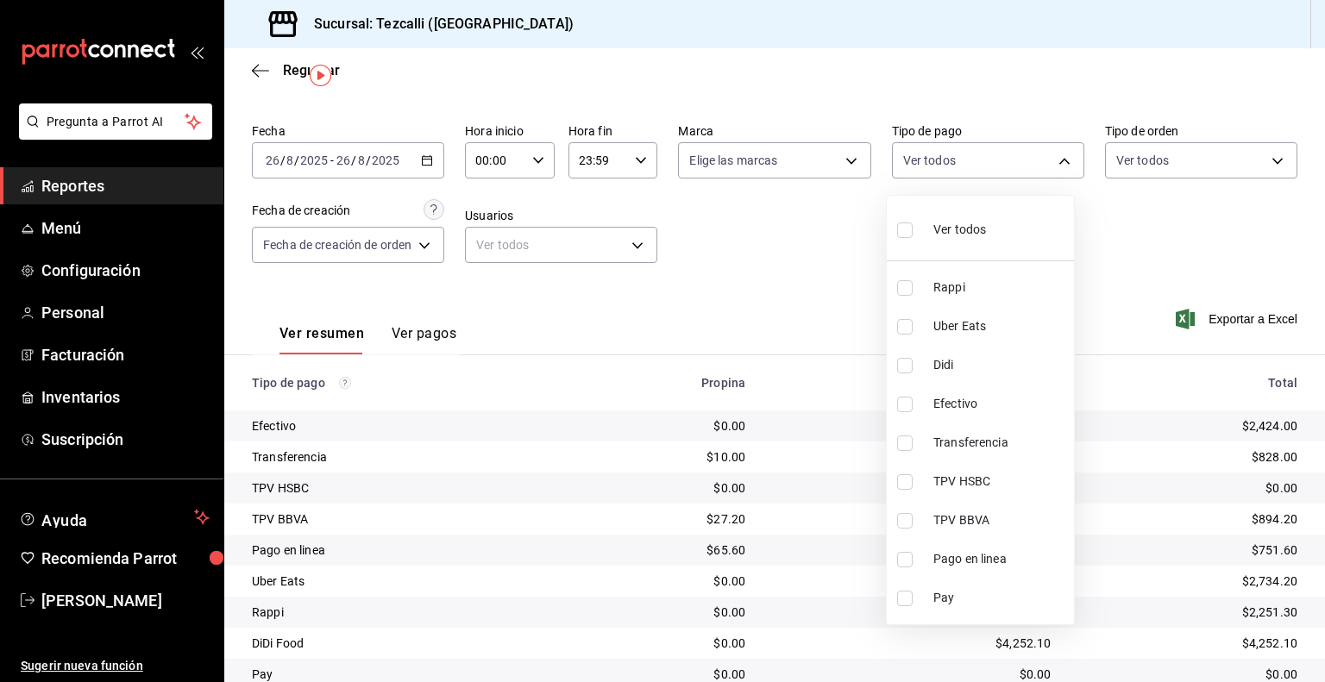
click at [983, 448] on span "Transferencia" at bounding box center [1000, 443] width 134 height 18
type input "15470274-a76f-479a-8ded-c93d0991c247"
checkbox input "true"
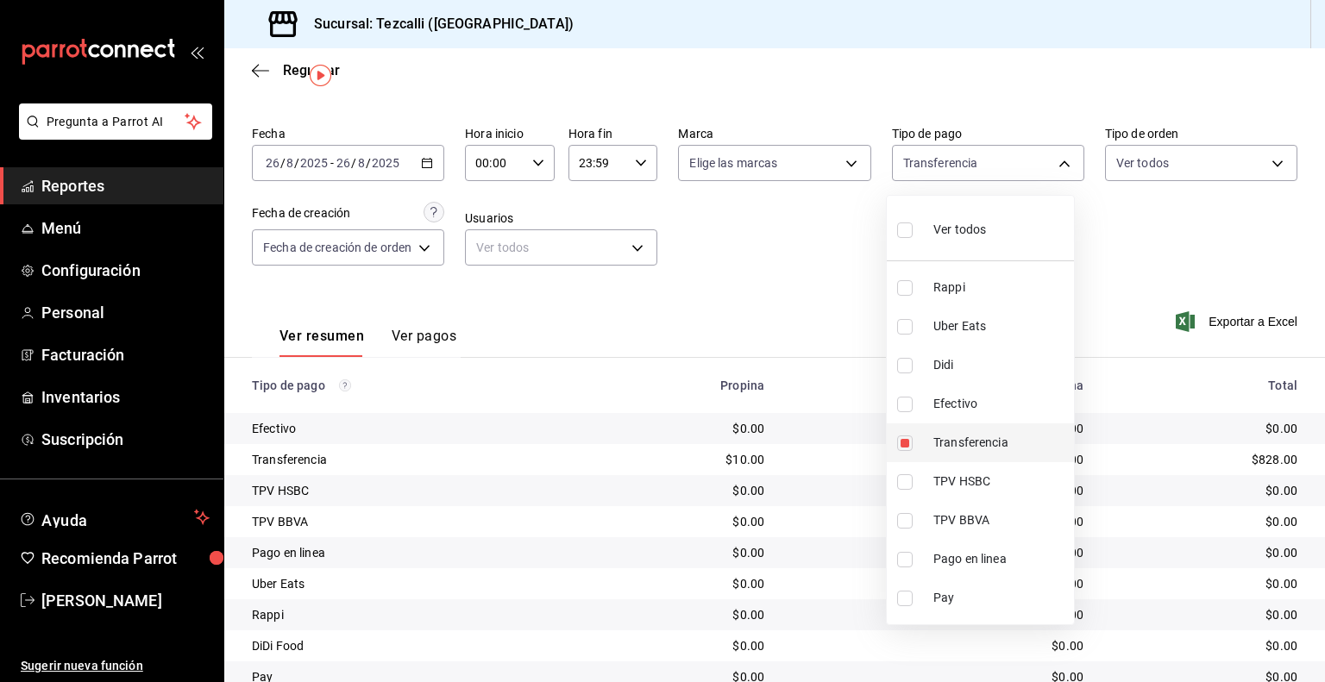
scroll to position [43, 0]
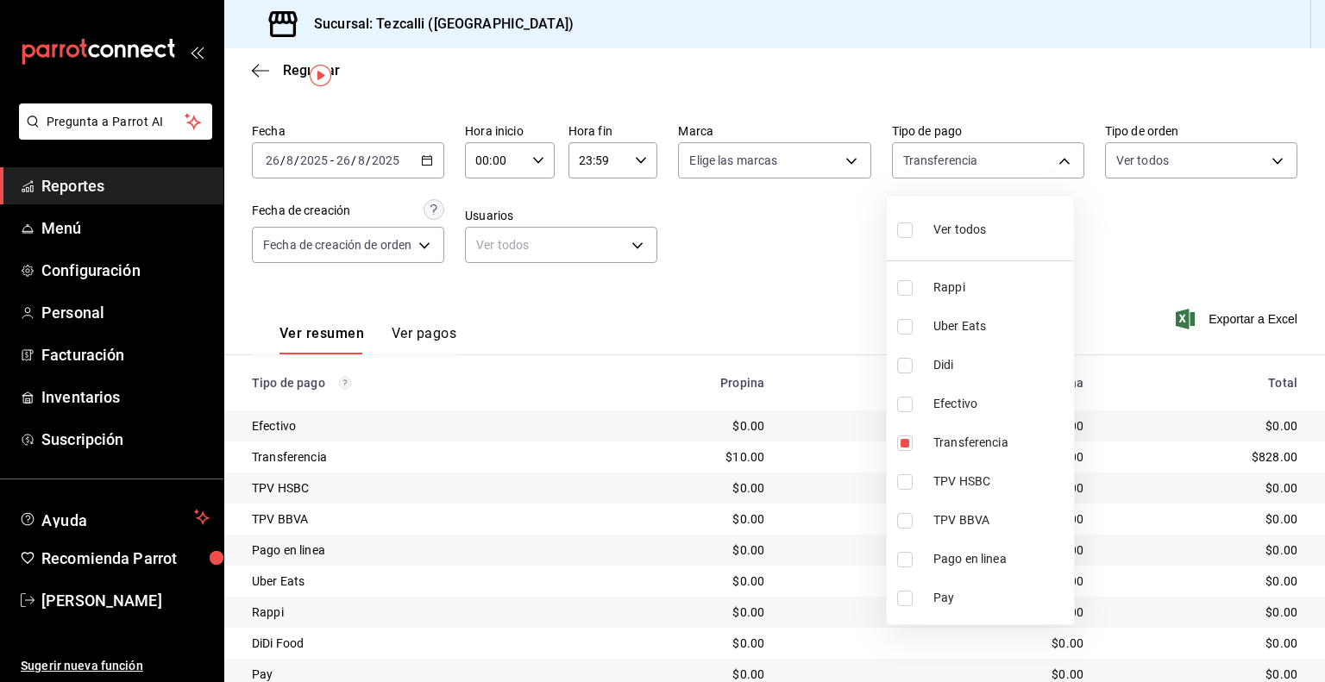
click at [766, 335] on div at bounding box center [662, 341] width 1325 height 682
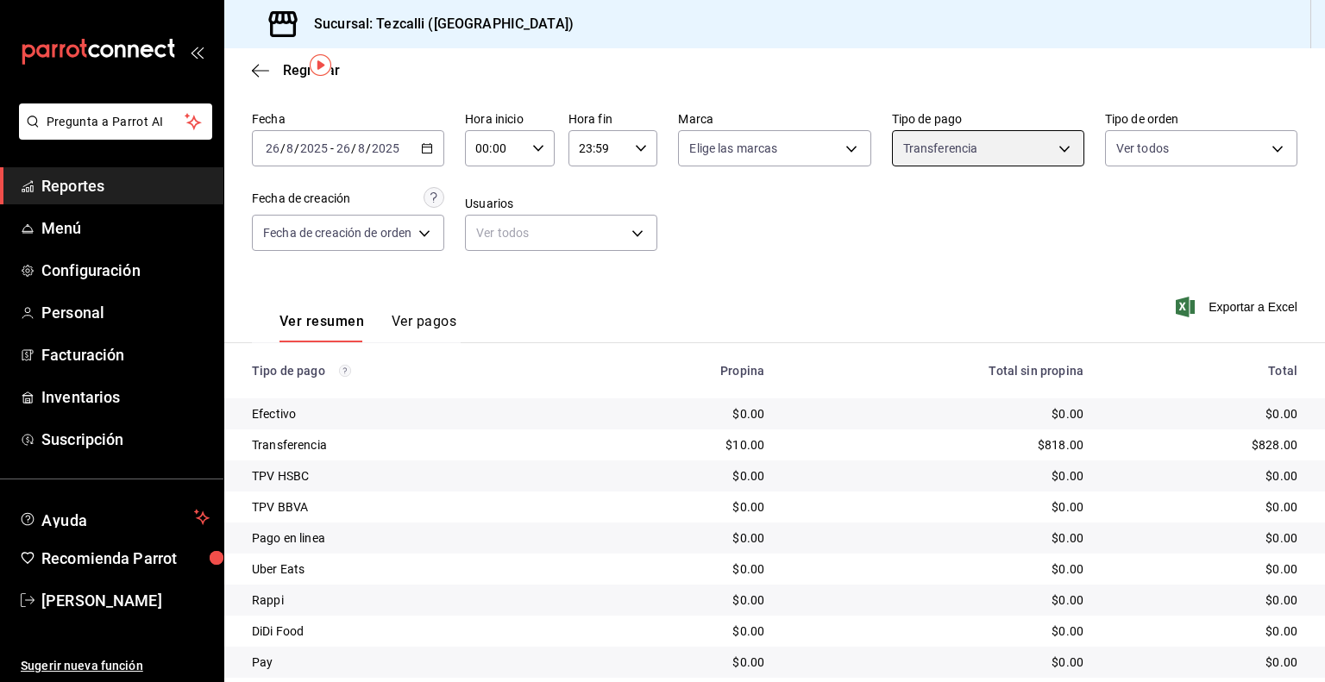
scroll to position [54, 0]
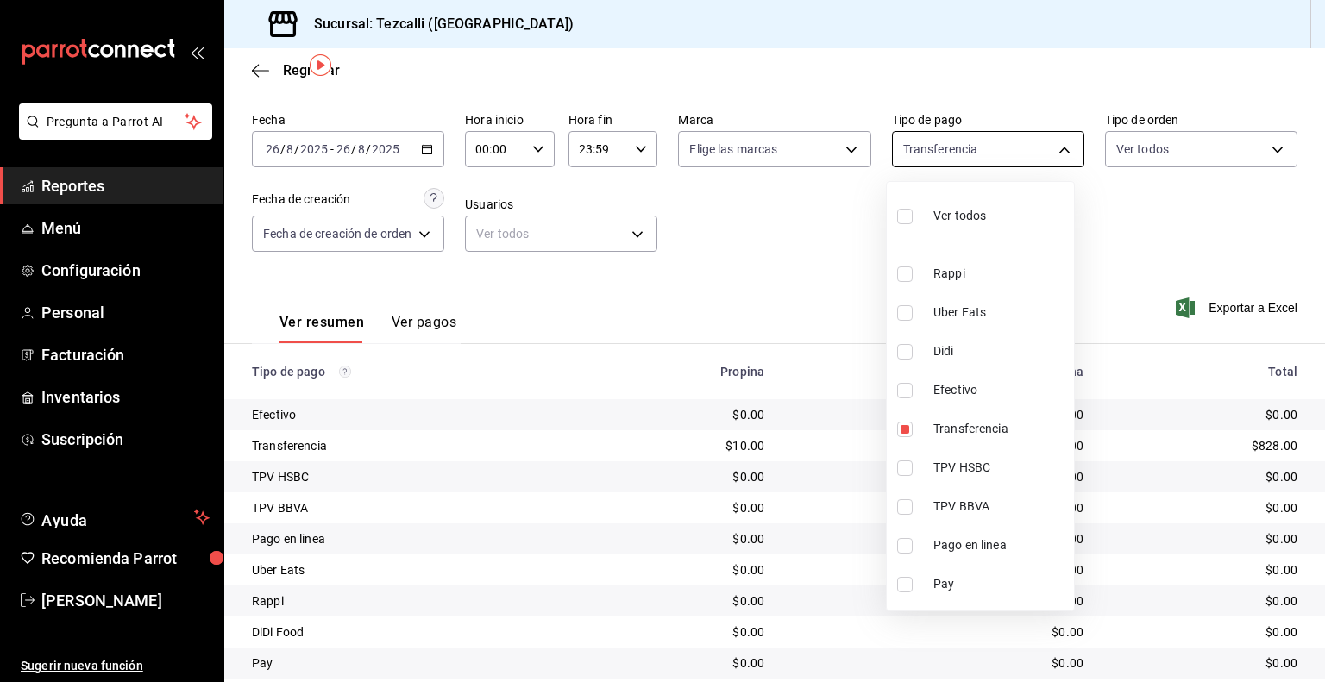
click at [985, 159] on body "Pregunta a Parrot AI Reportes Menú Configuración Personal Facturación Inventari…" at bounding box center [662, 341] width 1325 height 682
click at [979, 216] on span "Ver todos" at bounding box center [959, 216] width 53 height 18
type input "a1ea7e9c-24d0-4ca2-9111-ec9f17367311,52a3c7d1-f3fe-4cda-ad36-aa4bb35b7031,cfe5d…"
checkbox input "true"
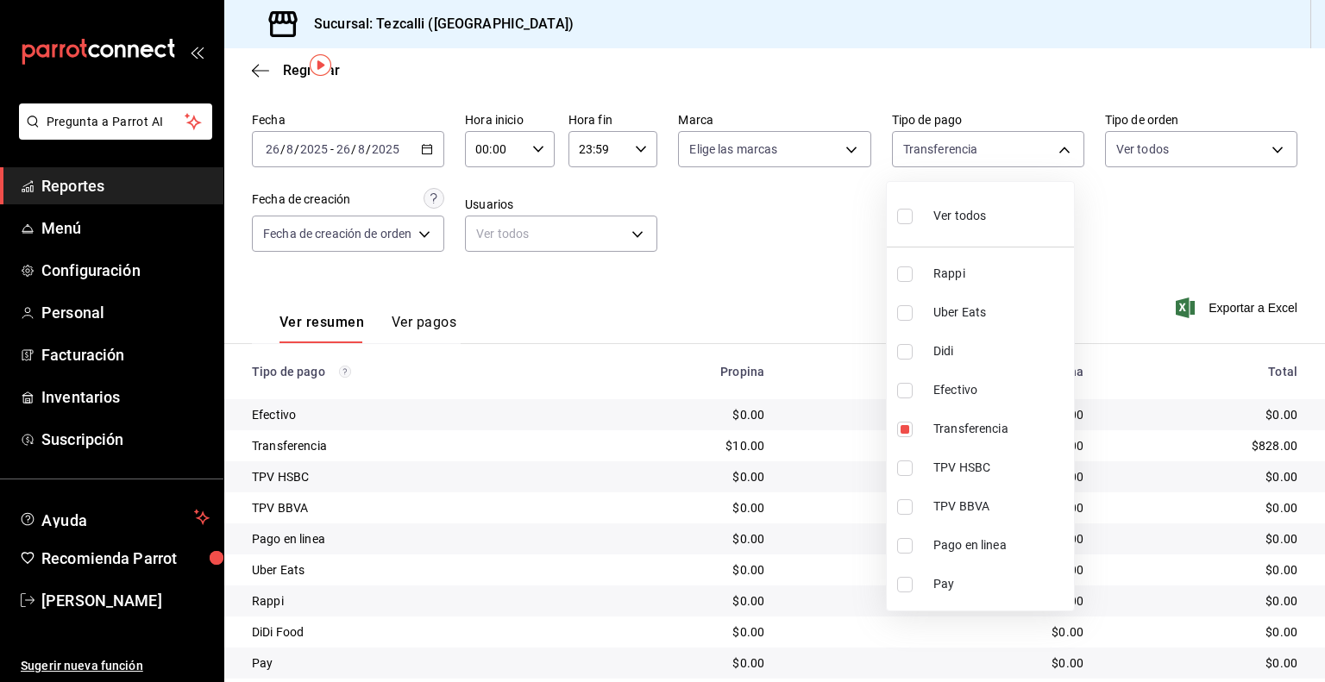
checkbox input "true"
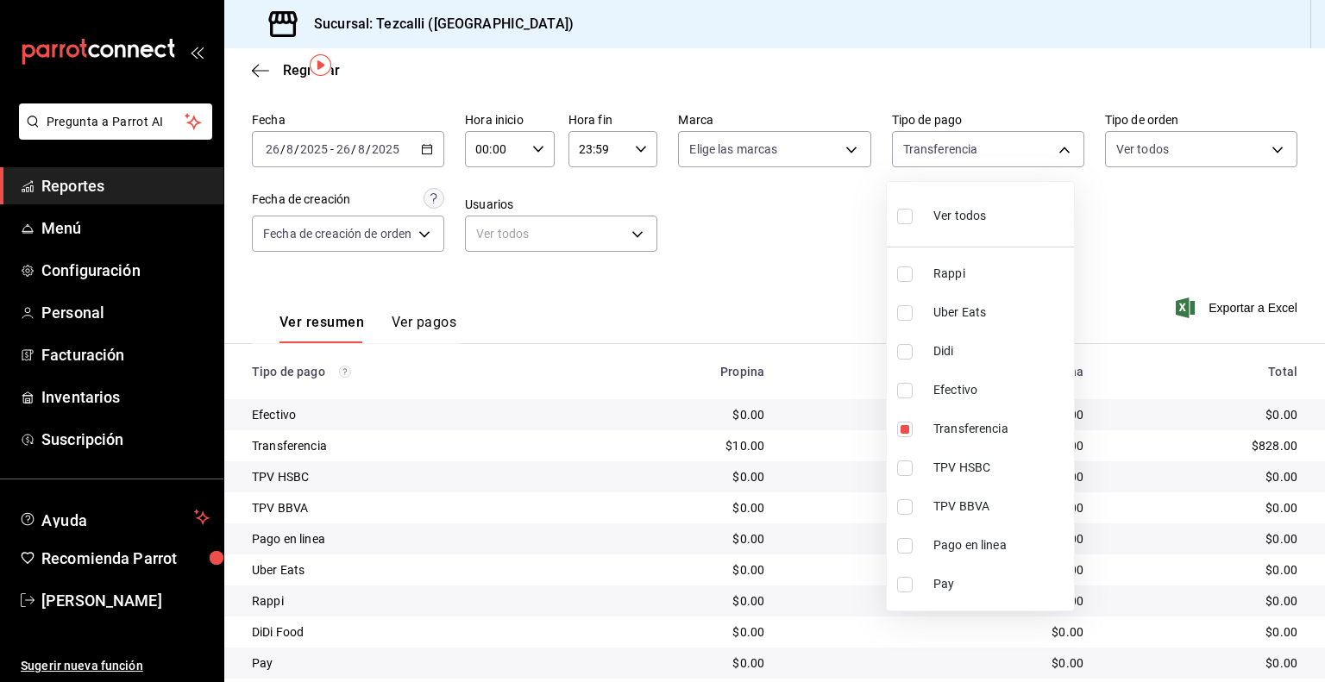
checkbox input "true"
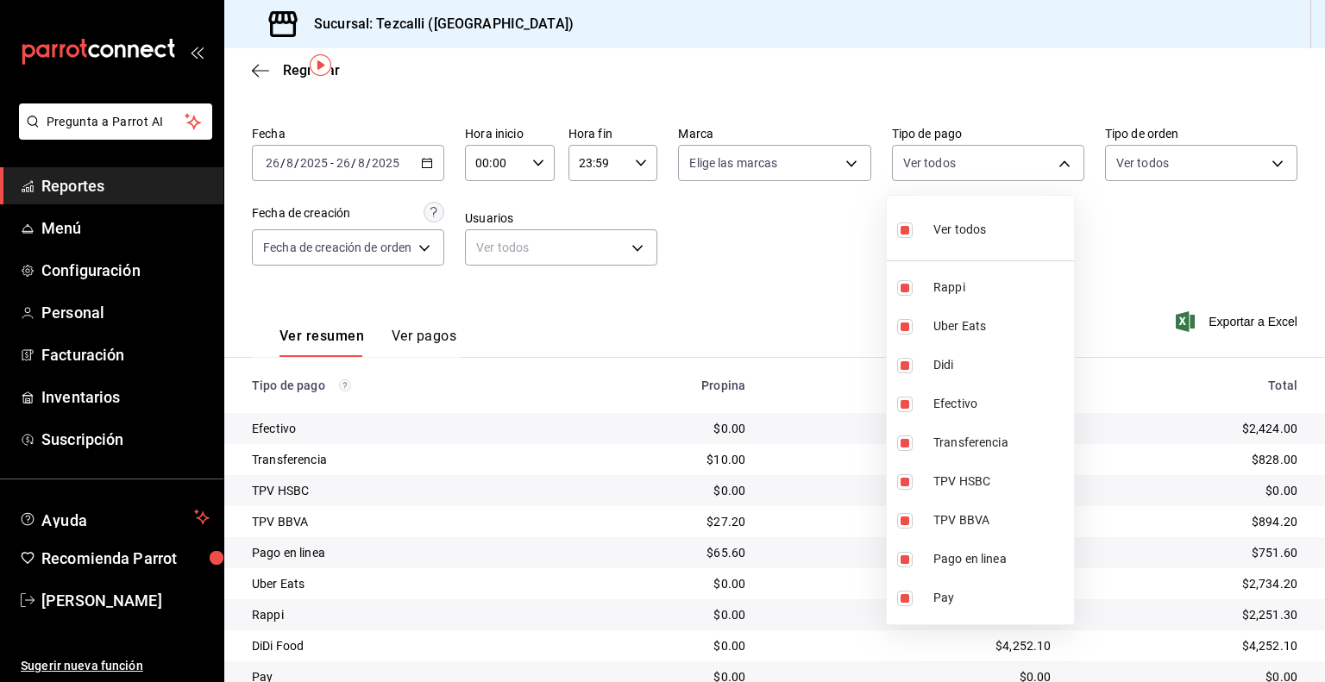
scroll to position [54, 0]
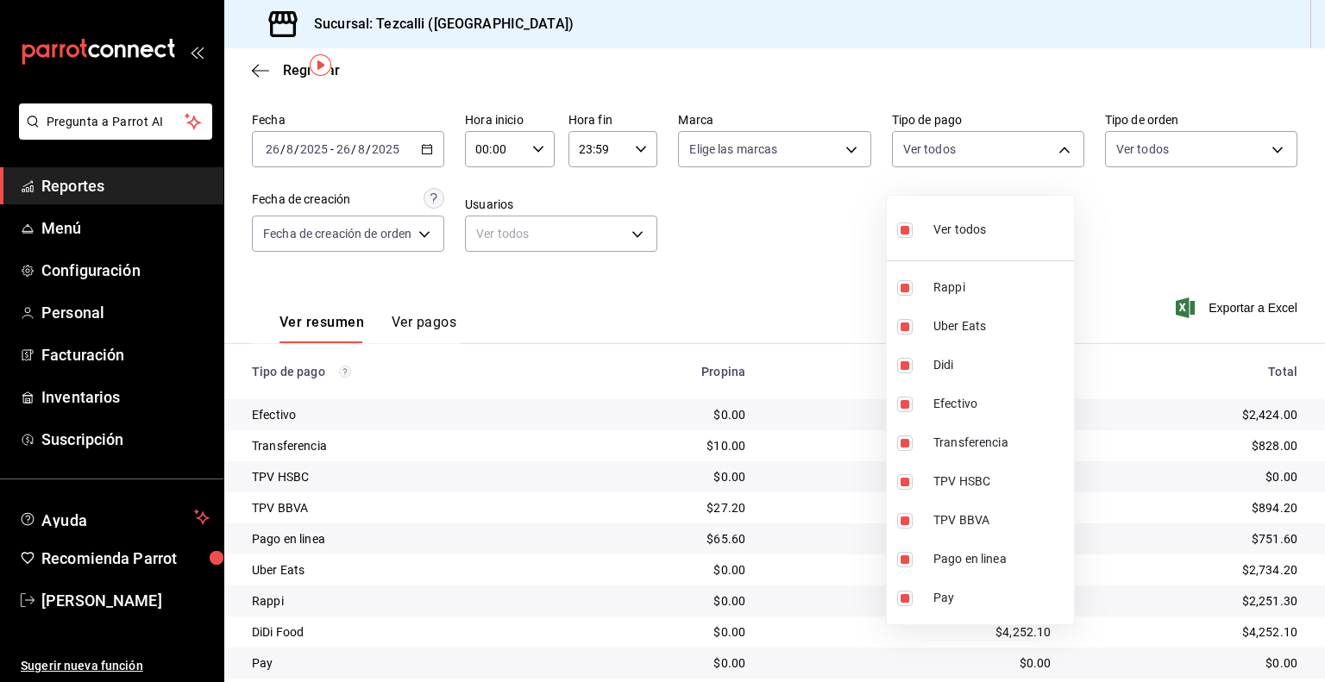
click at [1169, 256] on div at bounding box center [662, 341] width 1325 height 682
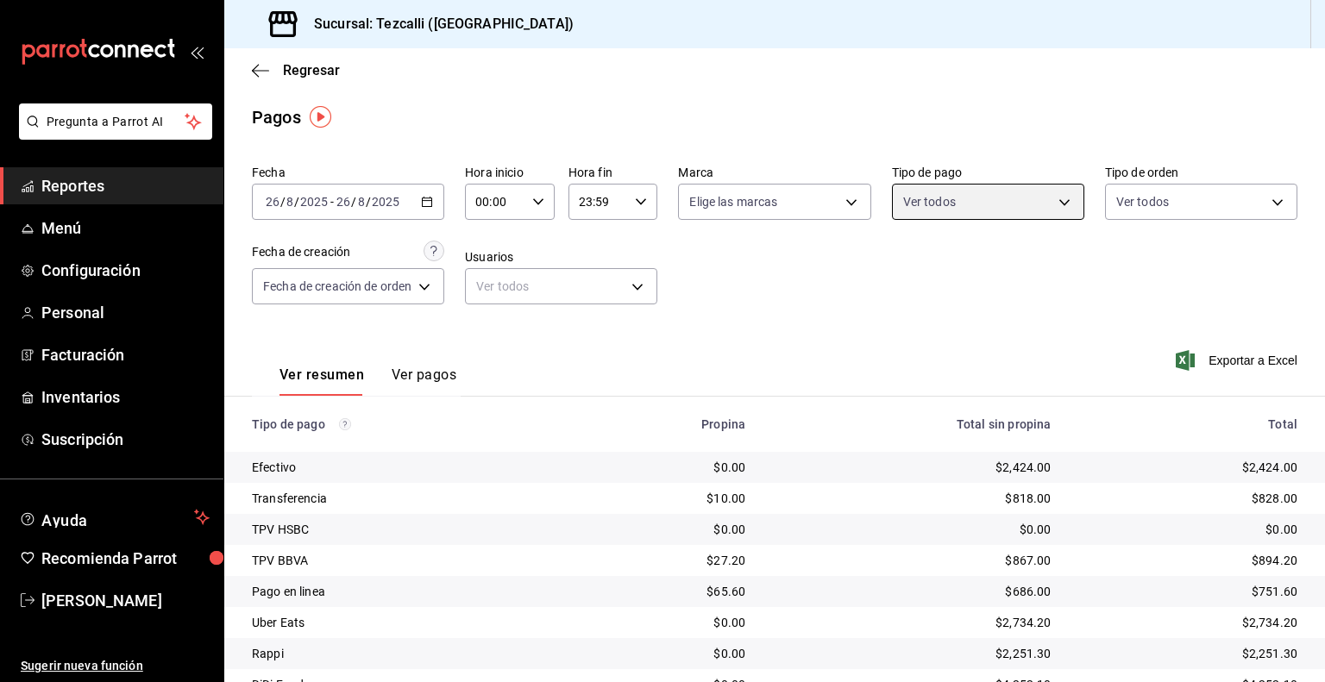
scroll to position [110, 0]
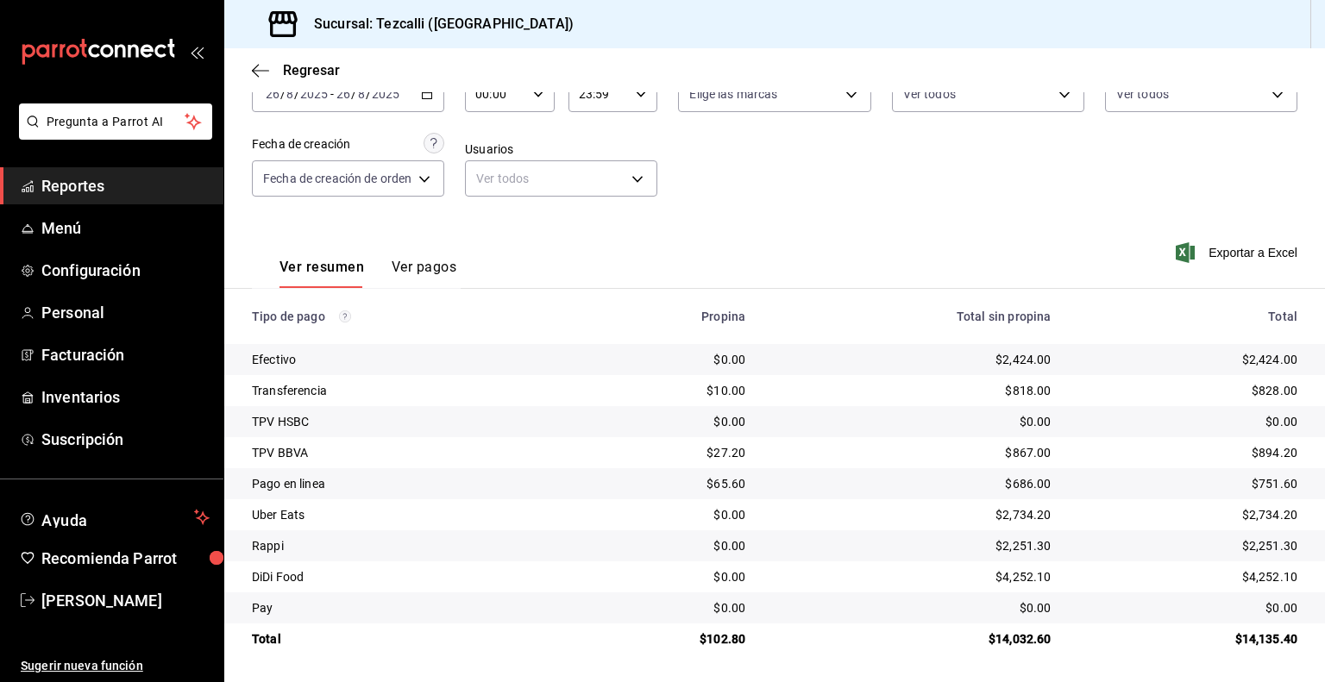
click at [787, 250] on div "Ver resumen Ver pagos Exportar a Excel" at bounding box center [774, 262] width 1101 height 91
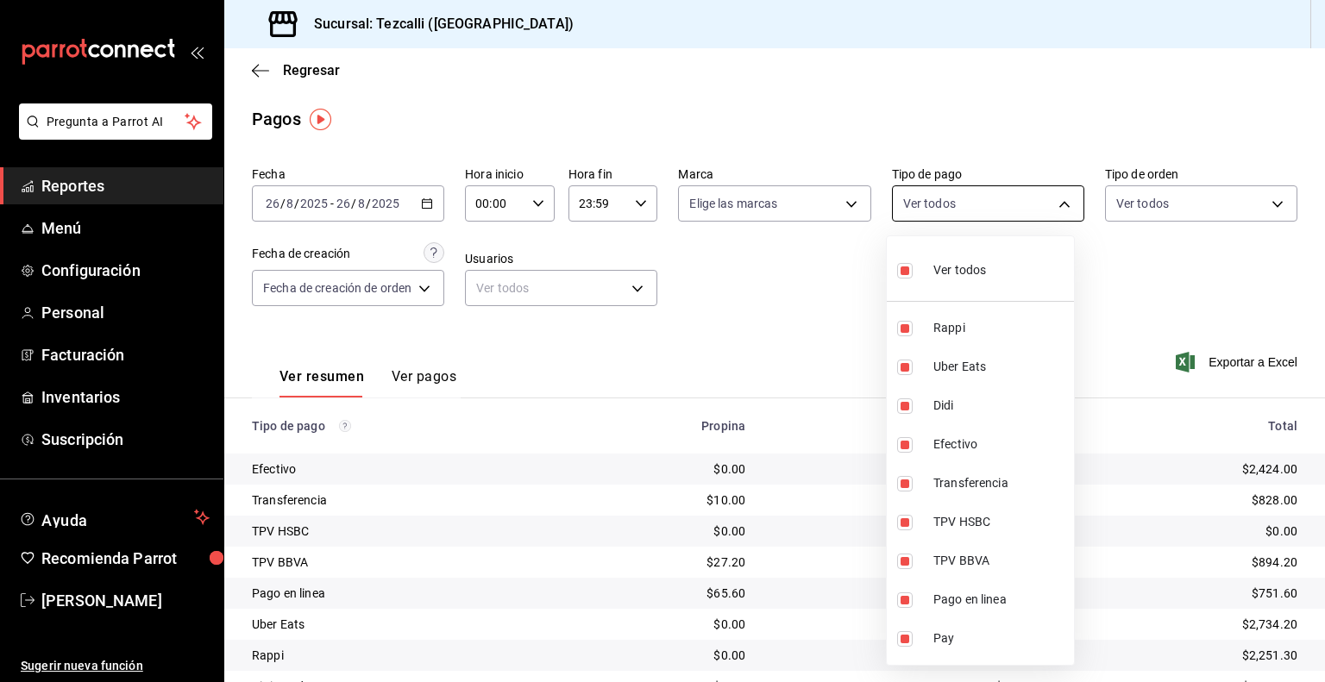
click at [980, 197] on body "Pregunta a Parrot AI Reportes Menú Configuración Personal Facturación Inventari…" at bounding box center [662, 341] width 1325 height 682
click at [969, 271] on span "Ver todos" at bounding box center [959, 270] width 53 height 18
checkbox input "false"
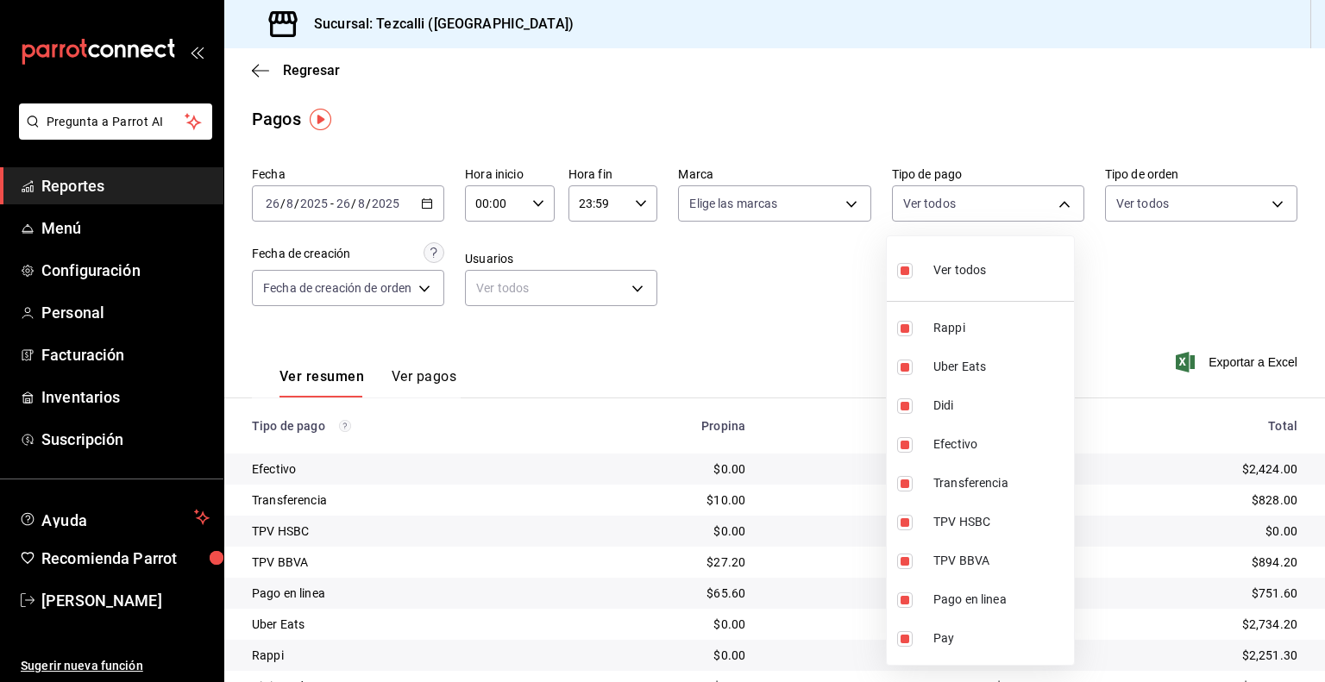
checkbox input "false"
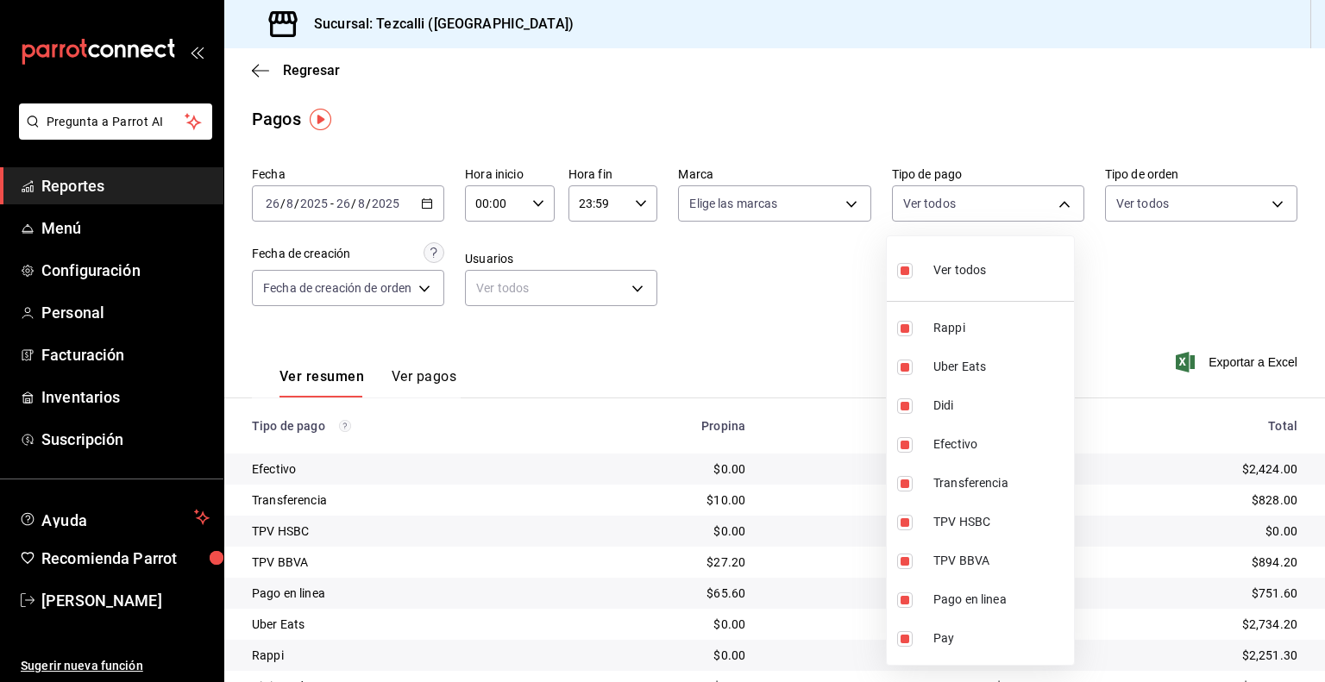
checkbox input "false"
click at [958, 593] on span "Pago en linea" at bounding box center [1000, 600] width 134 height 18
type input "4f630870-b400-4caf-828e-d89d0c94fcb0"
checkbox input "true"
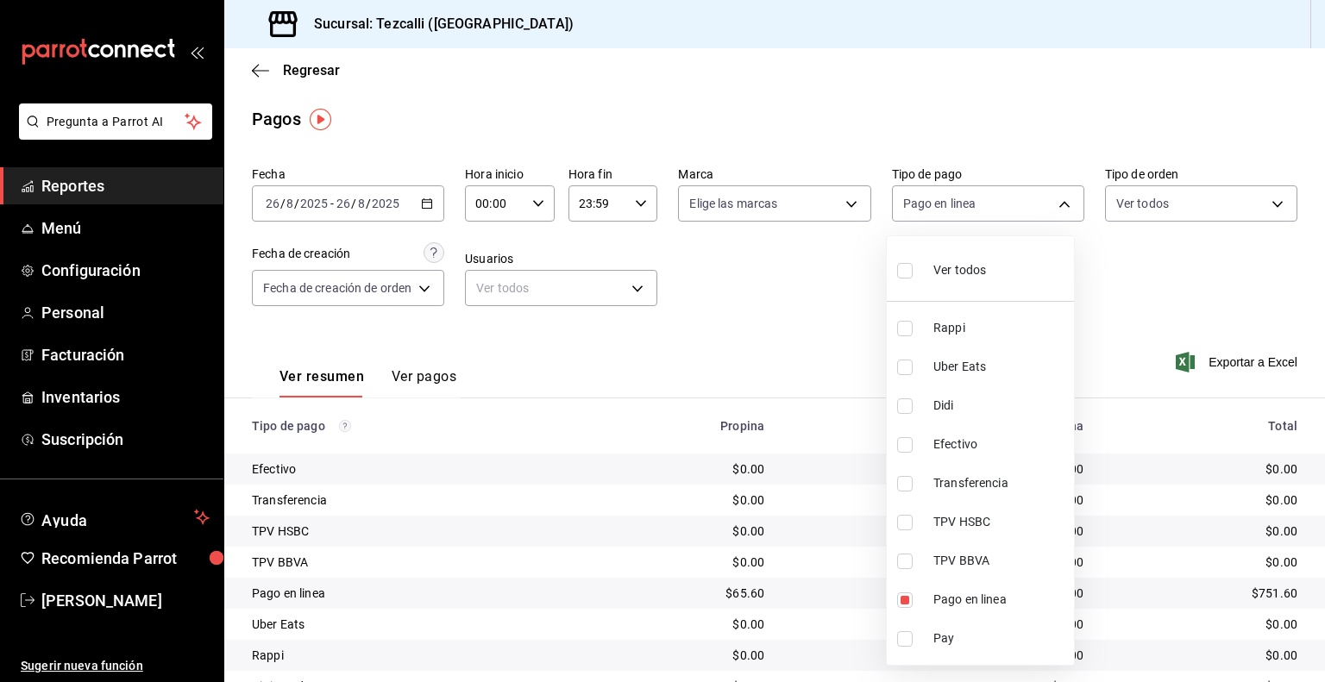
click at [751, 382] on div at bounding box center [662, 341] width 1325 height 682
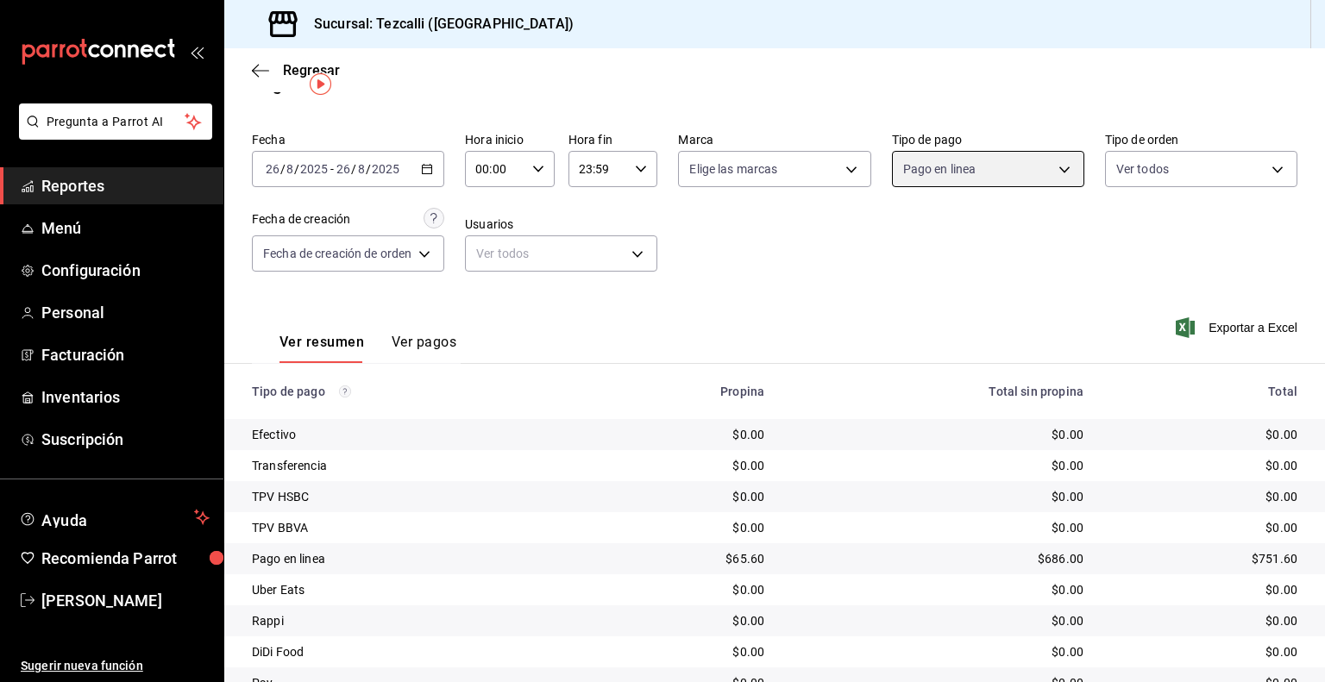
scroll to position [110, 0]
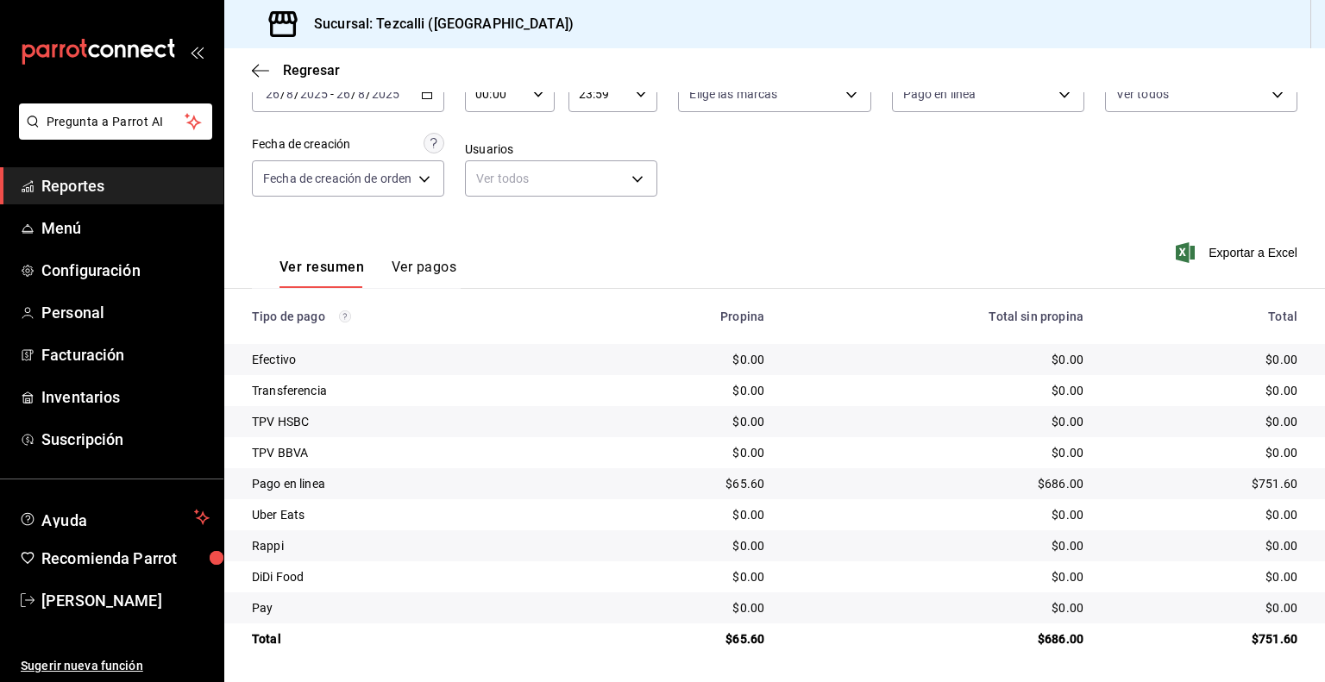
click at [427, 260] on button "Ver pagos" at bounding box center [424, 273] width 65 height 29
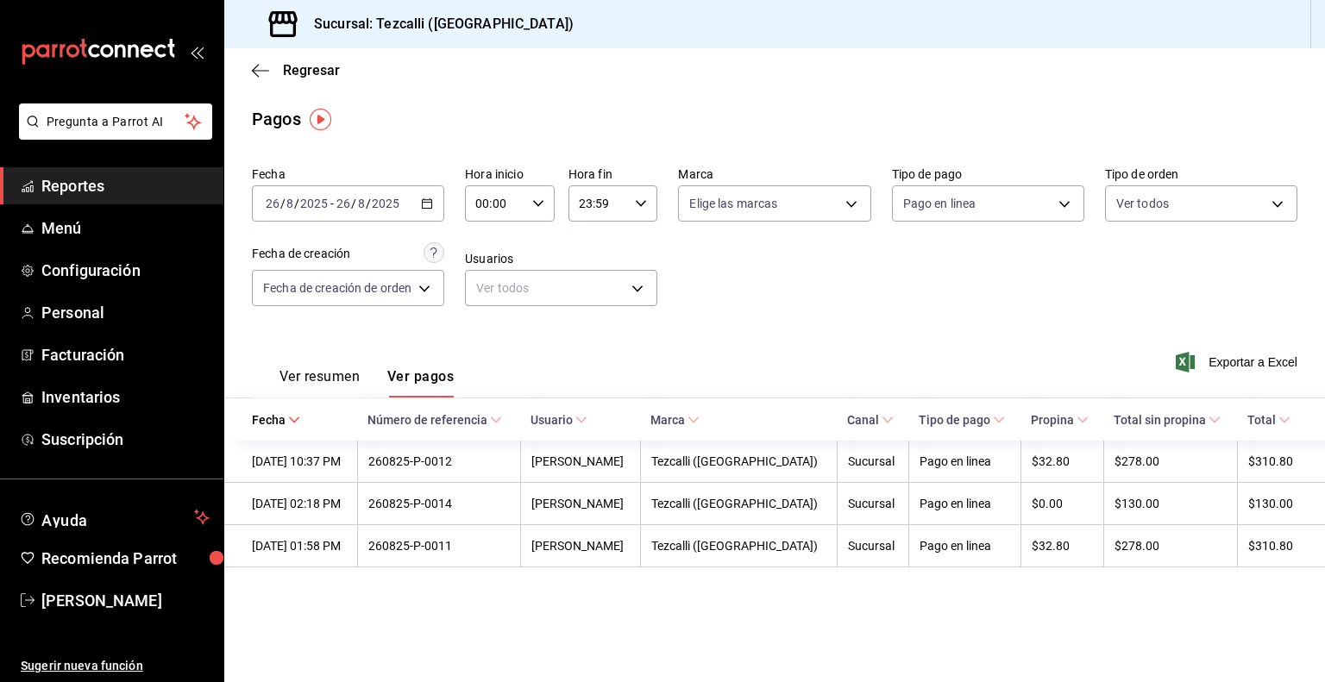
click at [844, 302] on div "Fecha [DATE] [DATE] - [DATE] [DATE] Hora inicio 00:00 Hora inicio Hora fin 23:5…" at bounding box center [775, 243] width 1046 height 167
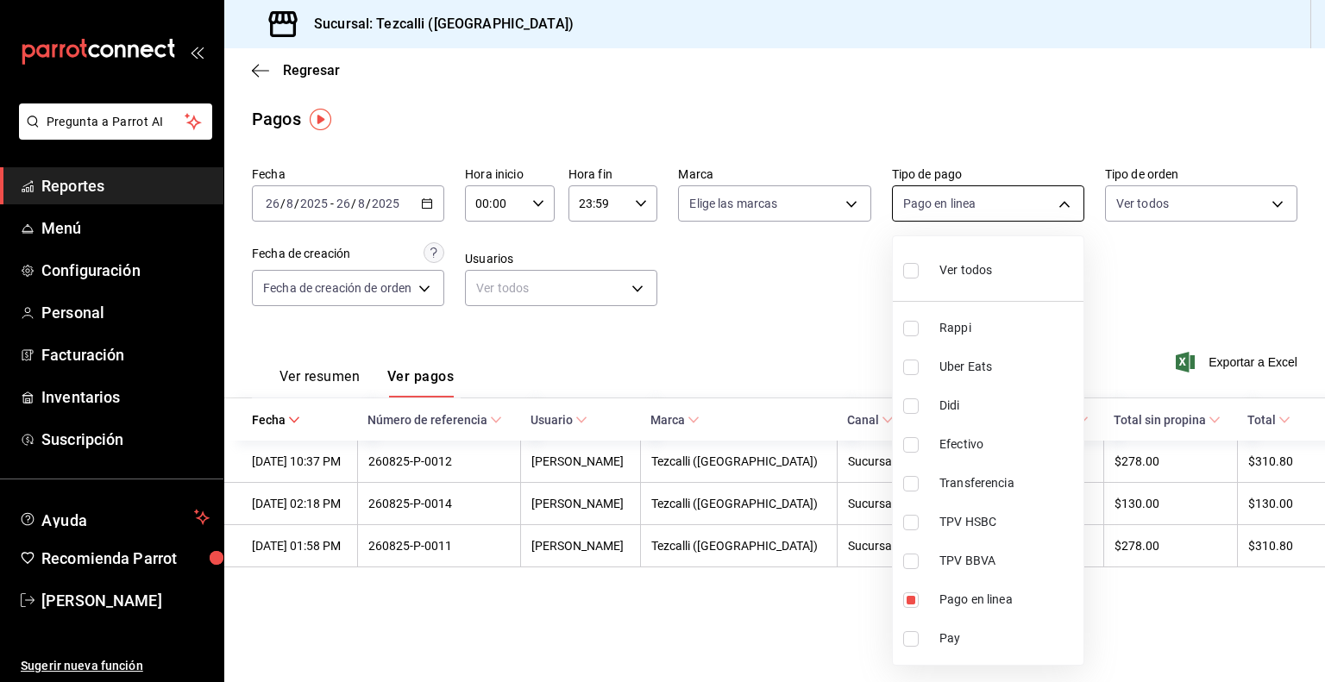
click at [964, 216] on body "Pregunta a Parrot AI Reportes Menú Configuración Personal Facturación Inventari…" at bounding box center [662, 341] width 1325 height 682
click at [1004, 437] on span "Efectivo" at bounding box center [1007, 445] width 137 height 18
type input "4f630870-b400-4caf-828e-d89d0c94fcb0,429a3e31-b109-412a-a22d-1743fb7a8e3e"
checkbox input "true"
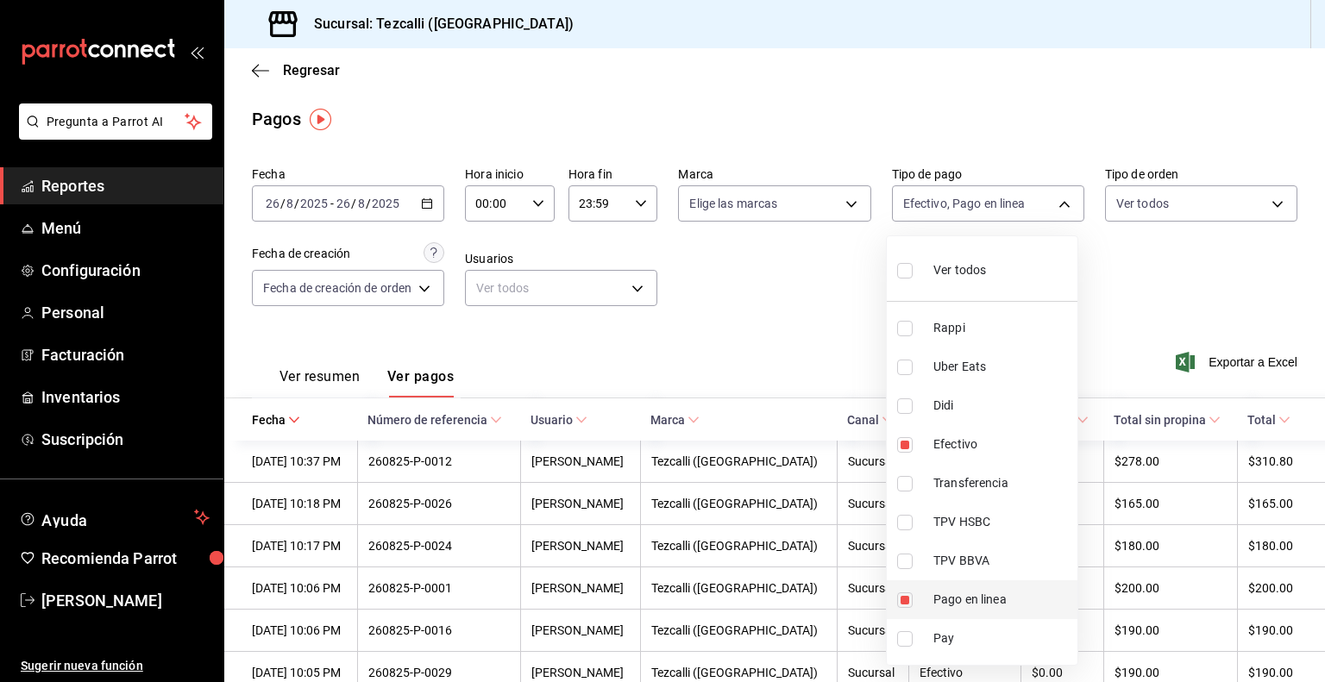
click at [966, 586] on li "Pago en linea" at bounding box center [982, 600] width 191 height 39
type input "429a3e31-b109-412a-a22d-1743fb7a8e3e"
checkbox input "false"
click at [708, 261] on div at bounding box center [662, 341] width 1325 height 682
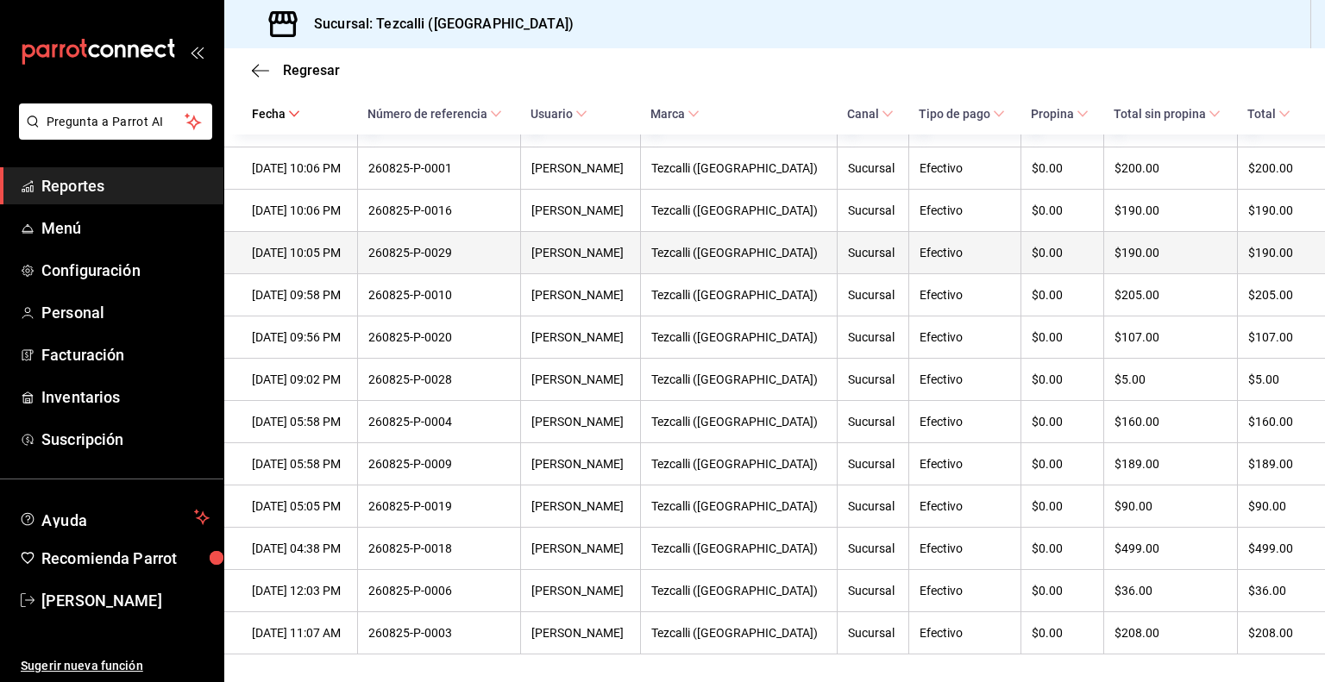
scroll to position [602, 0]
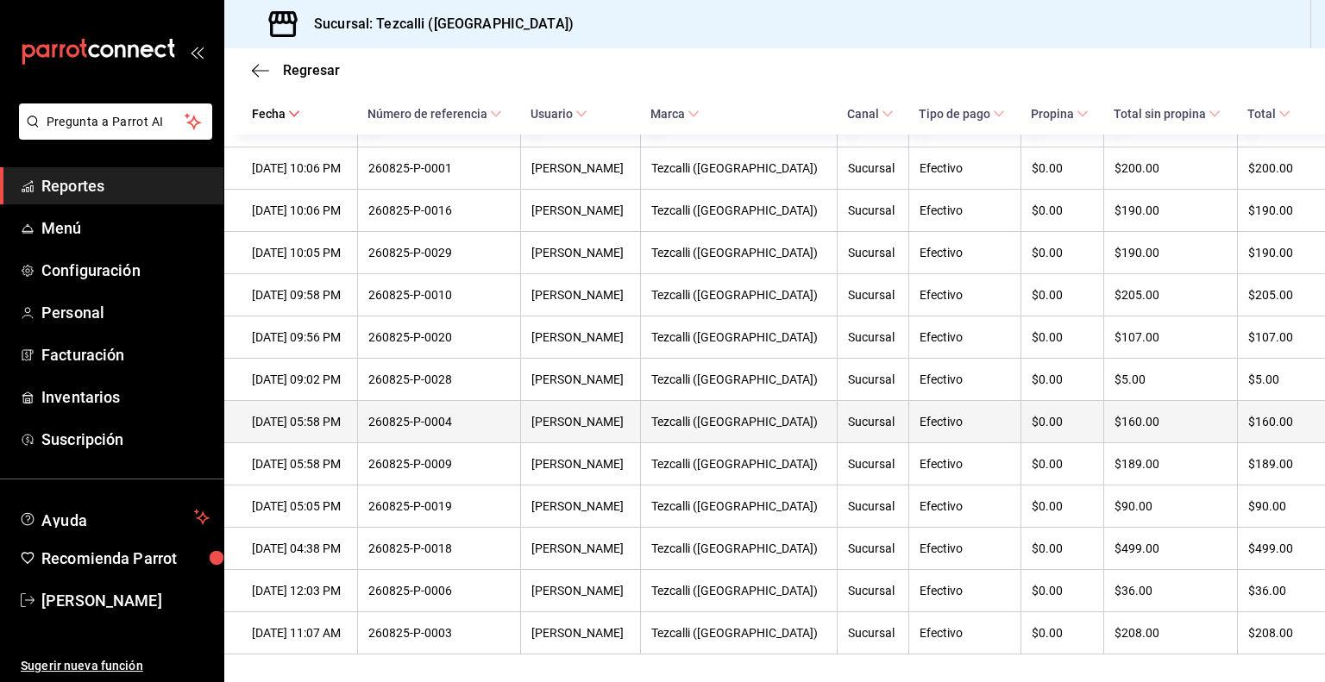
click at [979, 401] on th "Efectivo" at bounding box center [964, 422] width 112 height 42
